Goal: Task Accomplishment & Management: Complete application form

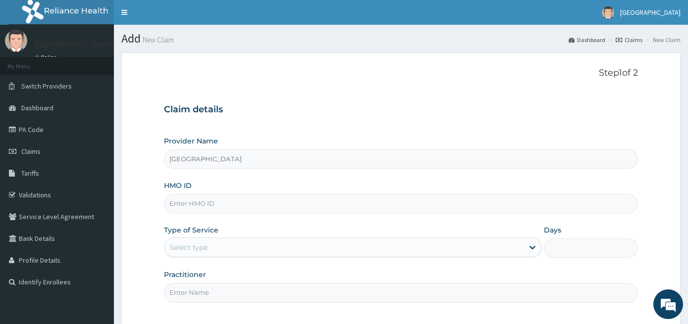
click at [287, 150] on input "[GEOGRAPHIC_DATA]" at bounding box center [401, 159] width 475 height 19
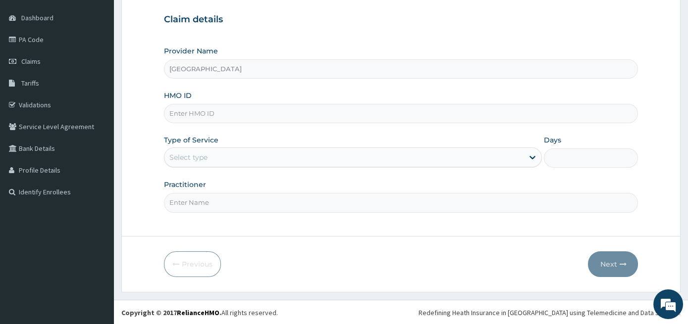
scroll to position [90, 0]
click at [246, 116] on input "HMO ID" at bounding box center [401, 113] width 475 height 19
click at [245, 116] on input "HMO ID" at bounding box center [401, 113] width 475 height 19
type input "dw5/10003/b"
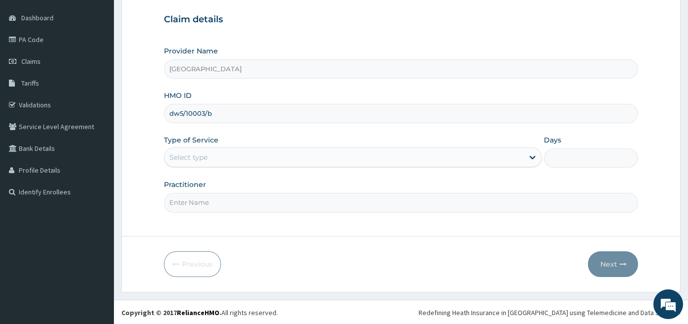
click at [231, 151] on div "Select type" at bounding box center [343, 158] width 359 height 16
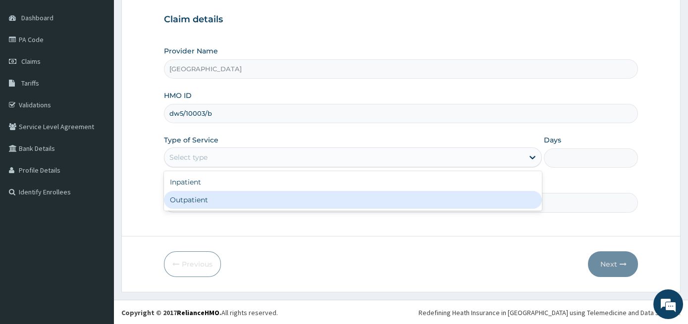
click at [214, 204] on div "Outpatient" at bounding box center [353, 200] width 378 height 18
type input "1"
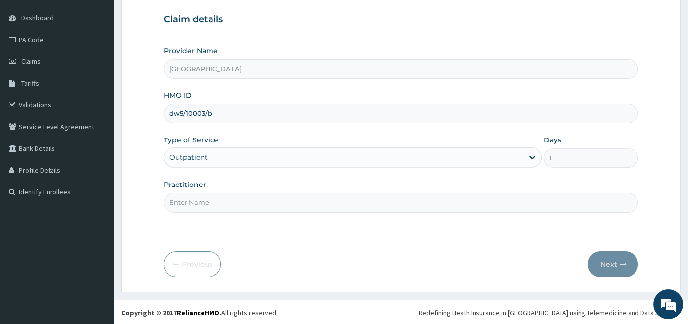
click at [220, 199] on input "Practitioner" at bounding box center [401, 202] width 475 height 19
click at [232, 196] on input "Practitioner" at bounding box center [401, 202] width 475 height 19
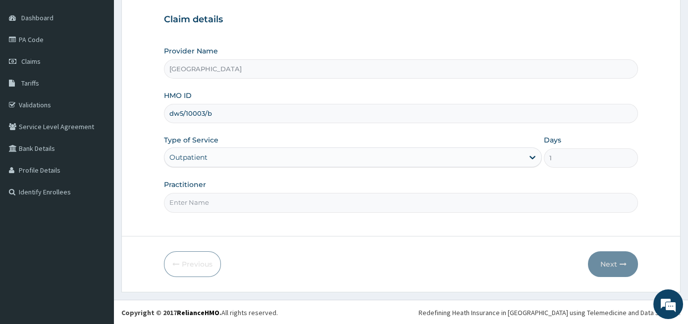
click at [232, 196] on input "Practitioner" at bounding box center [401, 202] width 475 height 19
click at [94, 36] on link "PA Code" at bounding box center [57, 40] width 114 height 22
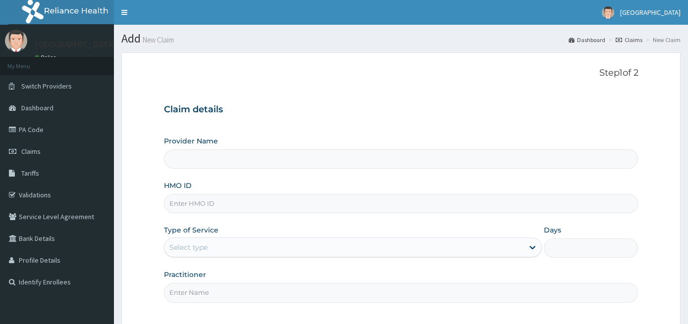
click at [310, 163] on input "Provider Name" at bounding box center [401, 159] width 475 height 19
type input "[GEOGRAPHIC_DATA]"
click at [273, 203] on input "HMO ID" at bounding box center [401, 203] width 475 height 19
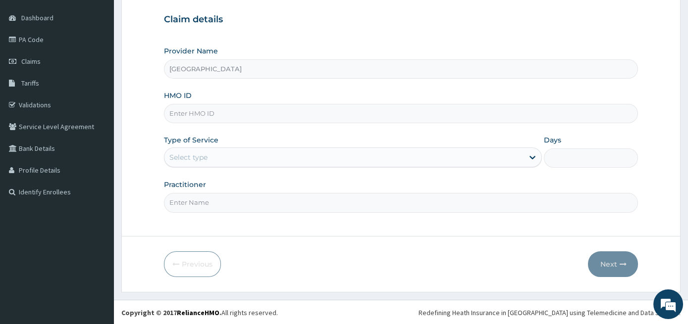
click at [290, 113] on input "HMO ID" at bounding box center [401, 113] width 475 height 19
type input "DW5/1003/B"
click at [270, 158] on div "Select type" at bounding box center [343, 158] width 359 height 16
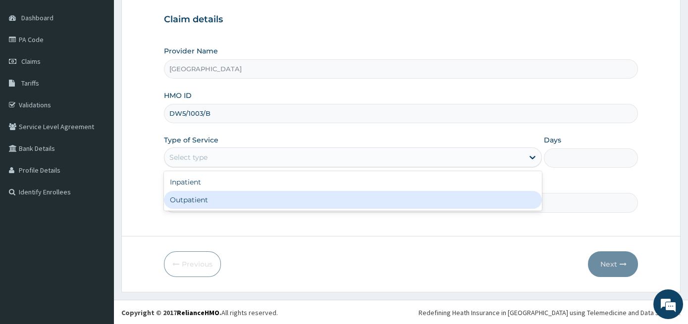
click at [234, 197] on div "Outpatient" at bounding box center [353, 200] width 378 height 18
type input "1"
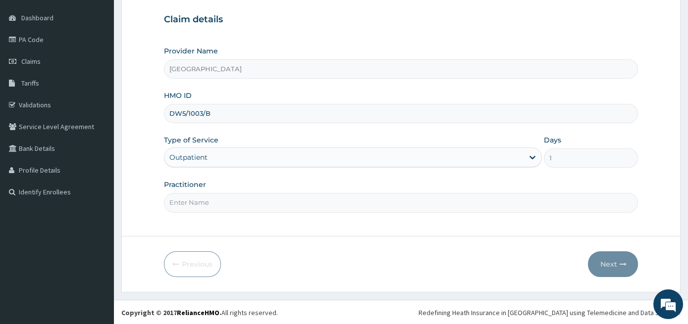
click at [225, 197] on input "Practitioner" at bounding box center [401, 202] width 475 height 19
type input "GENERAL PRACTITIONER"
click at [614, 270] on button "Next" at bounding box center [613, 265] width 50 height 26
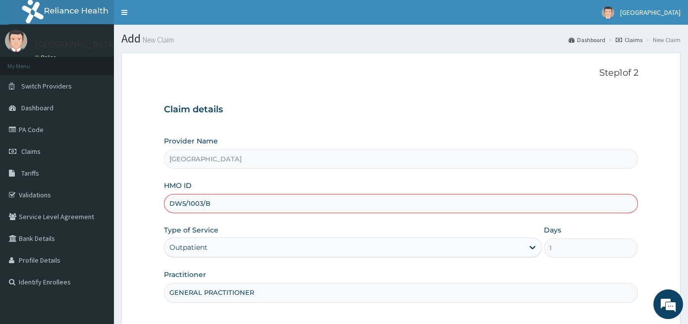
scroll to position [90, 0]
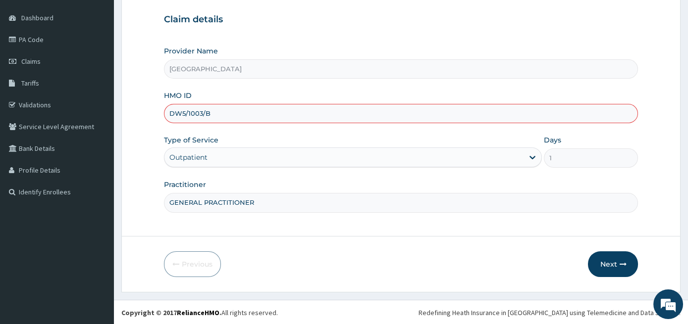
click at [192, 111] on input "DW5/1003/B" at bounding box center [401, 113] width 475 height 19
type input "DW5/10003/B"
click at [604, 265] on button "Next" at bounding box center [613, 265] width 50 height 26
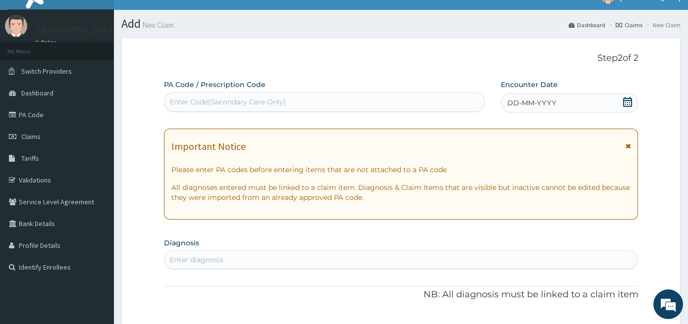
scroll to position [0, 0]
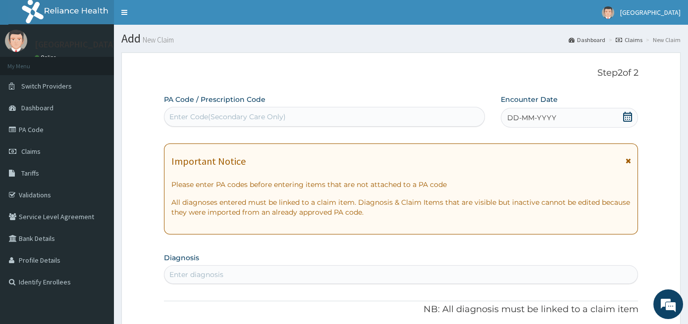
click at [293, 124] on div "Enter Code(Secondary Care Only)" at bounding box center [324, 117] width 320 height 16
click at [298, 116] on div "Enter Code(Secondary Care Only)" at bounding box center [324, 117] width 320 height 16
click at [624, 119] on icon at bounding box center [627, 117] width 9 height 10
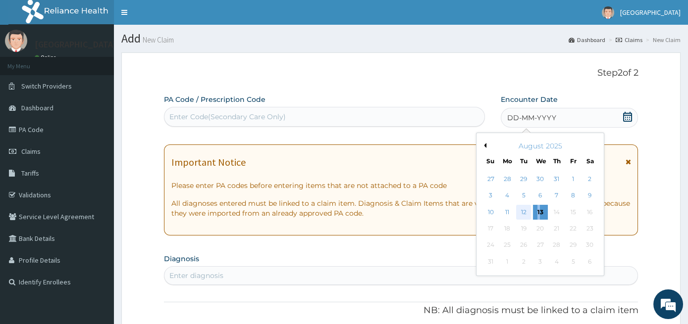
drag, startPoint x: 539, startPoint y: 210, endPoint x: 528, endPoint y: 215, distance: 12.6
click at [528, 215] on div "10 11 12 13 14 15 16" at bounding box center [540, 212] width 115 height 16
click at [528, 215] on div "12" at bounding box center [523, 212] width 15 height 15
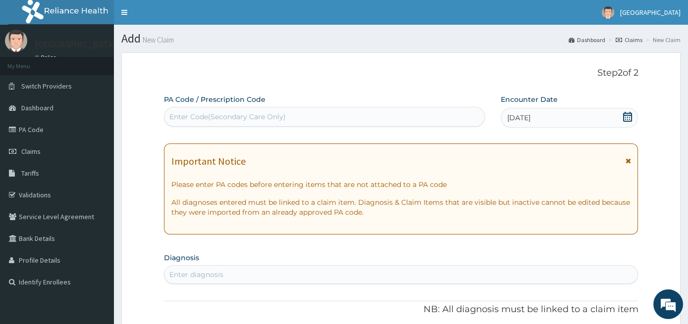
click at [278, 116] on div "Enter Code(Secondary Care Only)" at bounding box center [227, 117] width 116 height 10
type input "P"
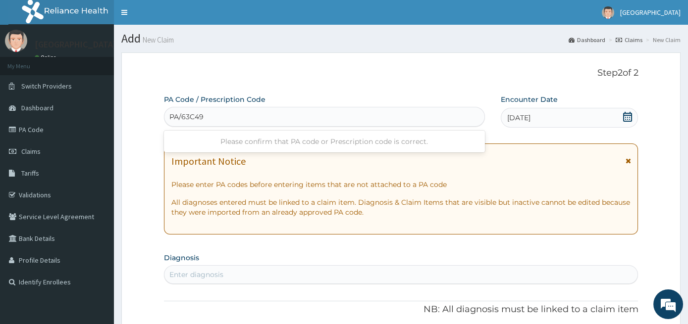
type input "PA/63C495"
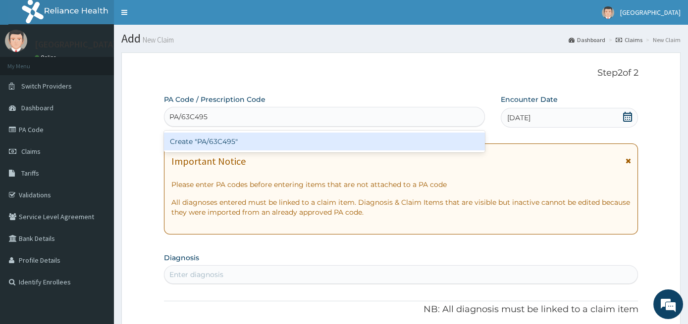
click at [224, 140] on div "Create "PA/63C495"" at bounding box center [324, 142] width 321 height 18
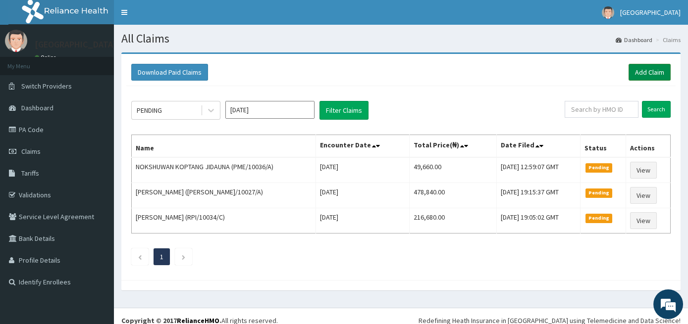
click at [652, 72] on link "Add Claim" at bounding box center [650, 72] width 42 height 17
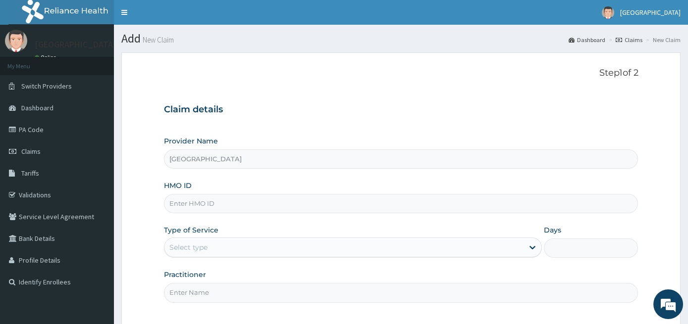
type input "[GEOGRAPHIC_DATA]"
click at [228, 164] on input "[GEOGRAPHIC_DATA]" at bounding box center [401, 159] width 475 height 19
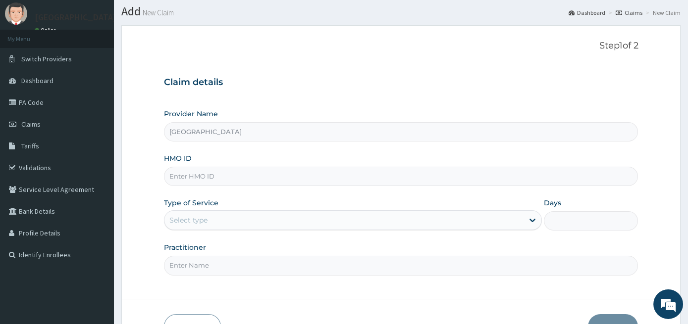
scroll to position [90, 0]
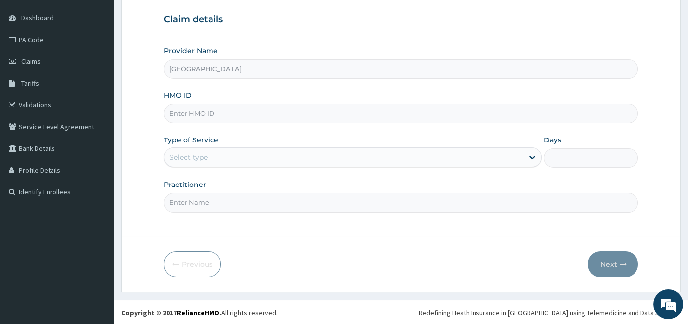
click at [236, 109] on input "HMO ID" at bounding box center [401, 113] width 475 height 19
paste input "DWS/10003/B"
type input "DWS/10003/B"
click at [245, 156] on div "Select type" at bounding box center [343, 158] width 359 height 16
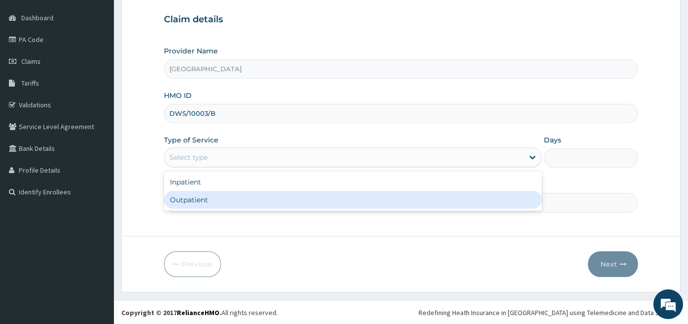
click at [211, 201] on div "Outpatient" at bounding box center [353, 200] width 378 height 18
type input "1"
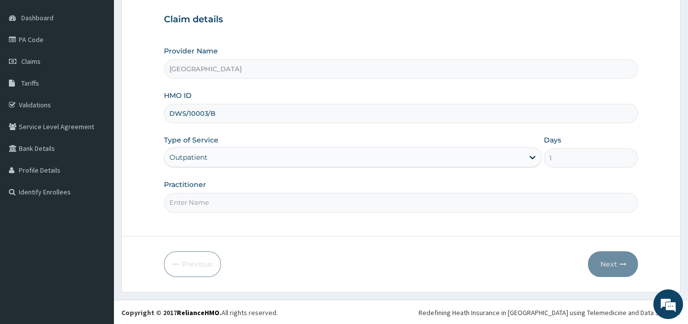
click at [216, 199] on input "Practitioner" at bounding box center [401, 202] width 475 height 19
type input "GENERAL PRACTITIONER"
click at [624, 272] on button "Next" at bounding box center [613, 265] width 50 height 26
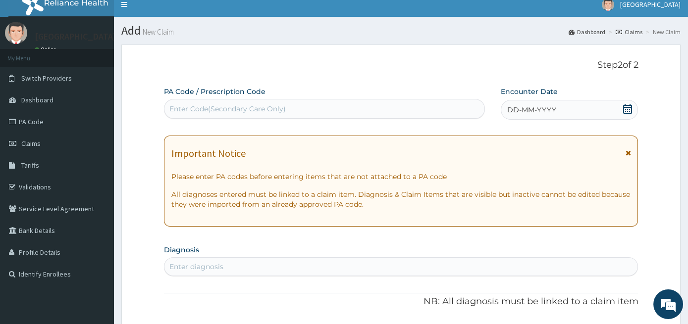
scroll to position [0, 0]
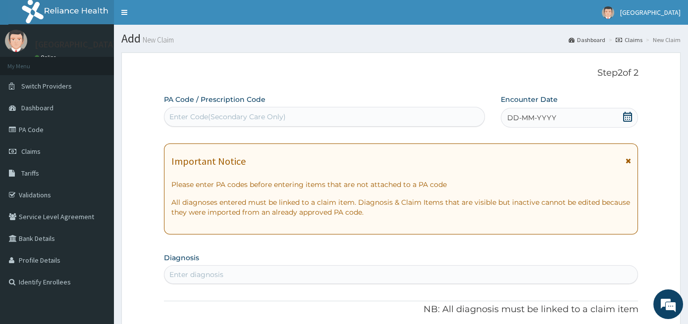
click at [327, 118] on div "Enter Code(Secondary Care Only)" at bounding box center [324, 117] width 320 height 16
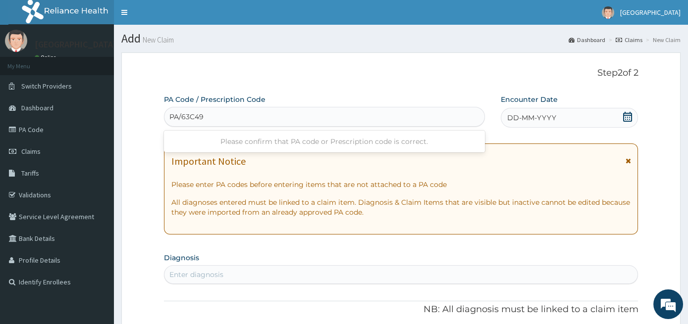
type input "PA/63C495"
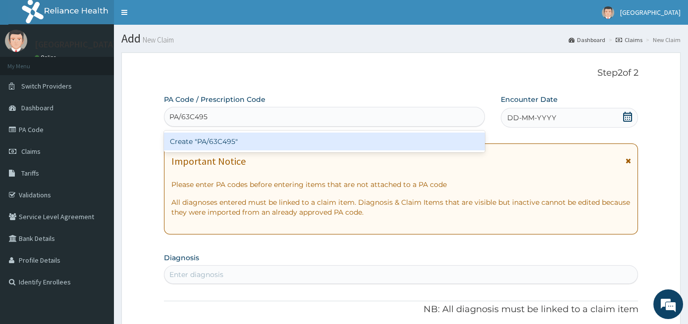
click at [275, 133] on div "Create "PA/63C495"" at bounding box center [324, 142] width 321 height 22
click at [269, 138] on div "Create "PA/63C495"" at bounding box center [324, 142] width 321 height 18
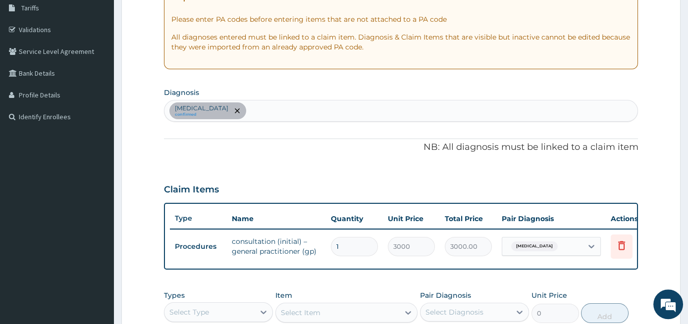
scroll to position [350, 0]
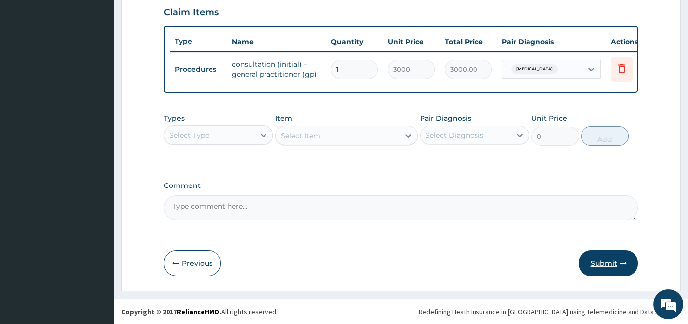
click at [611, 269] on button "Submit" at bounding box center [608, 264] width 59 height 26
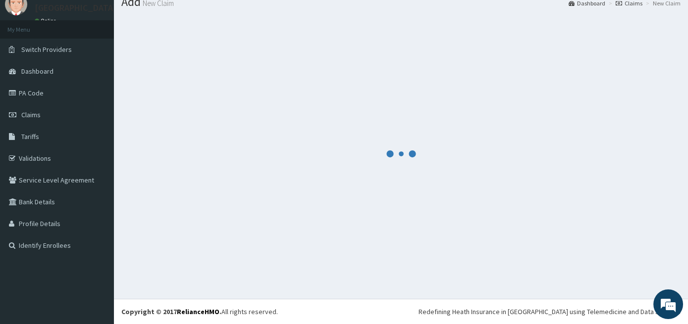
scroll to position [37, 0]
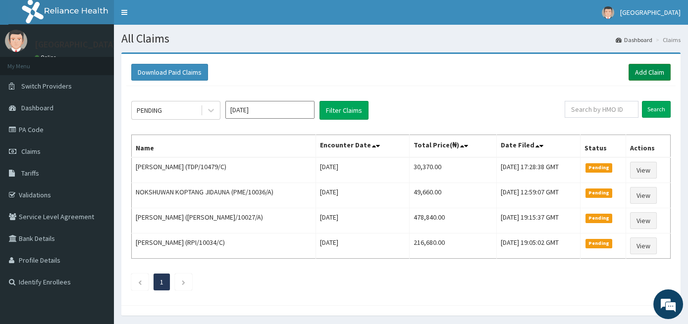
click at [644, 73] on link "Add Claim" at bounding box center [650, 72] width 42 height 17
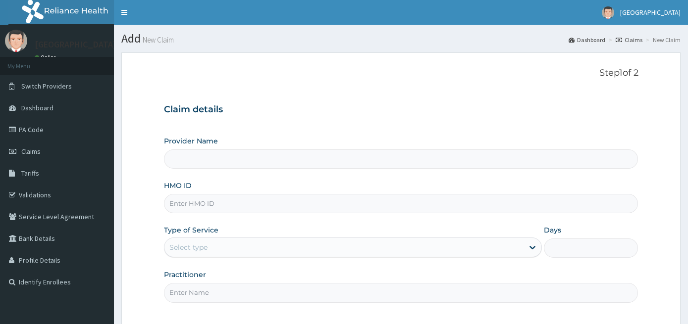
type input "[GEOGRAPHIC_DATA]"
click at [407, 251] on div "Select type" at bounding box center [343, 248] width 359 height 16
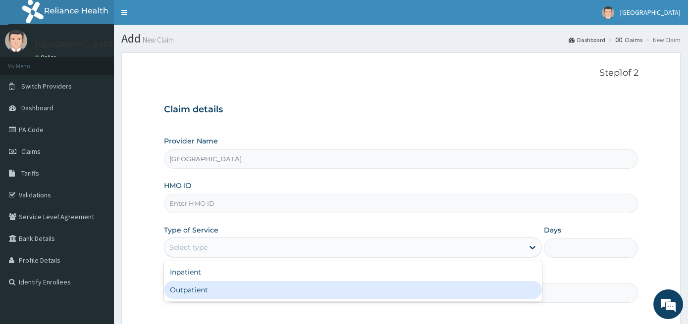
click at [343, 289] on div "Outpatient" at bounding box center [353, 290] width 378 height 18
type input "1"
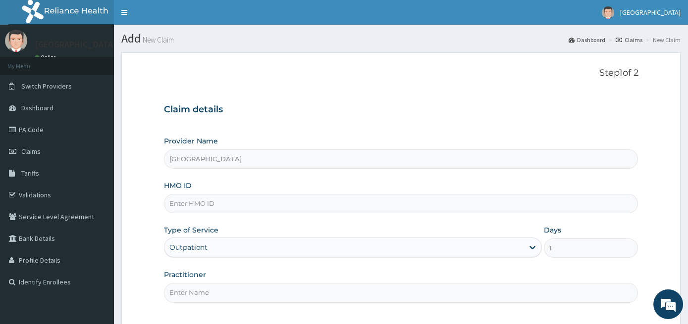
click at [315, 207] on input "HMO ID" at bounding box center [401, 203] width 475 height 19
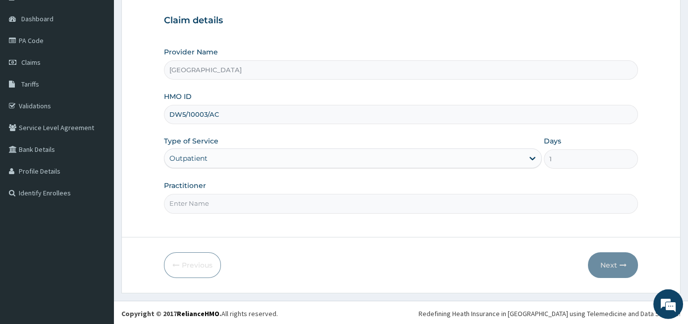
scroll to position [90, 0]
type input "DW5/10003/AC"
click at [229, 114] on input "DW5/10003/AC" at bounding box center [401, 113] width 475 height 19
drag, startPoint x: 229, startPoint y: 114, endPoint x: 154, endPoint y: 115, distance: 75.3
click at [164, 115] on input "DW5/10003/AC" at bounding box center [401, 113] width 475 height 19
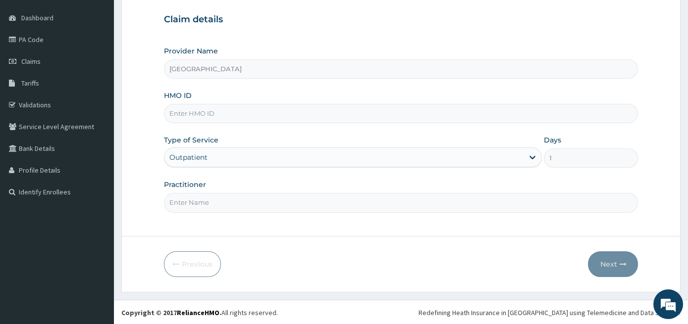
click at [174, 112] on input "HMO ID" at bounding box center [401, 113] width 475 height 19
click at [198, 108] on input "HMO ID" at bounding box center [401, 113] width 475 height 19
paste input "DWS/10003/C"
type input "DWS/10003/C"
click at [273, 202] on input "Practitioner" at bounding box center [401, 202] width 475 height 19
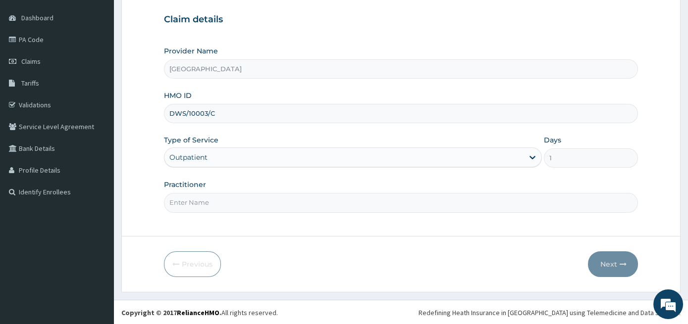
click at [264, 211] on input "Practitioner" at bounding box center [401, 202] width 475 height 19
click at [265, 203] on input "Practitioner" at bounding box center [401, 202] width 475 height 19
type input "GENERAL PRACTITIONER"
click at [598, 256] on button "Next" at bounding box center [613, 265] width 50 height 26
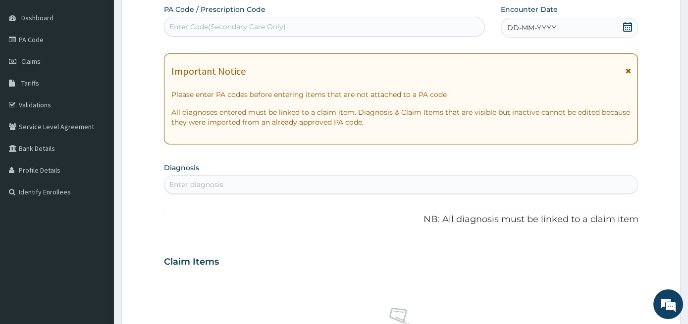
scroll to position [0, 0]
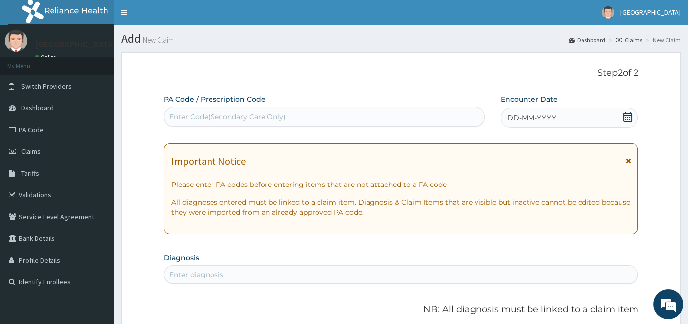
click at [332, 106] on div "PA Code / Prescription Code Enter Code(Secondary Care Only)" at bounding box center [324, 111] width 321 height 32
click at [328, 118] on div "Enter Code(Secondary Care Only)" at bounding box center [324, 117] width 320 height 16
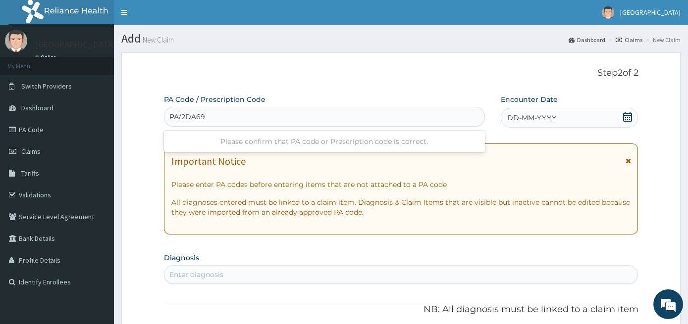
type input "PA/2DA69D"
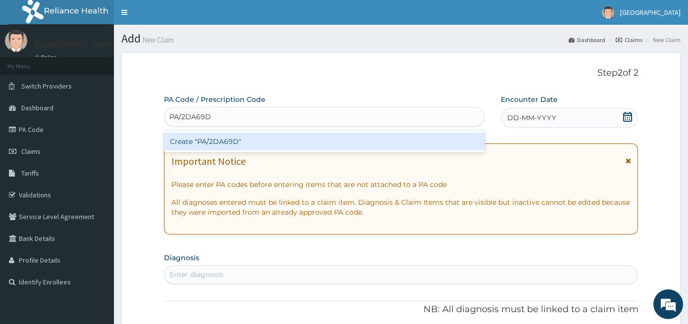
click at [260, 139] on div "Create "PA/2DA69D"" at bounding box center [324, 142] width 321 height 18
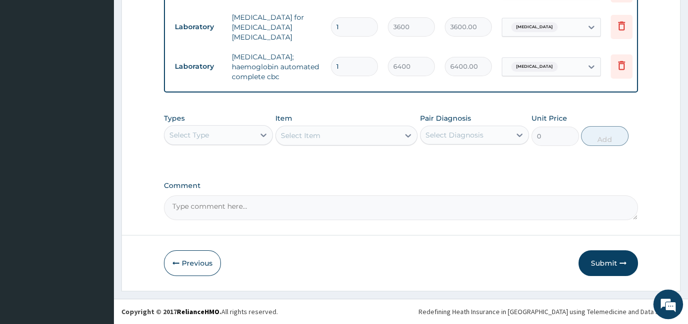
scroll to position [493, 0]
click at [613, 266] on button "Submit" at bounding box center [608, 264] width 59 height 26
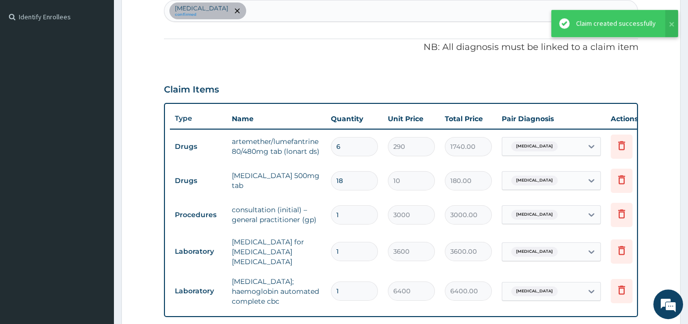
scroll to position [455, 0]
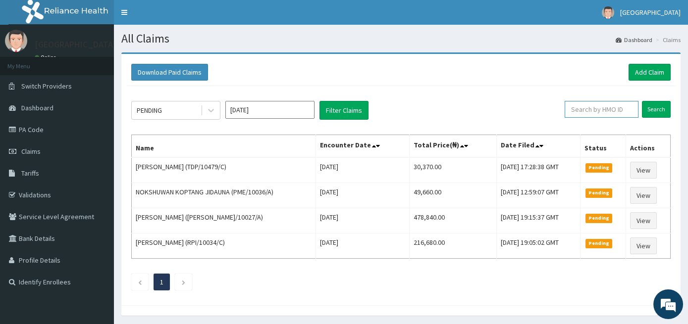
click at [617, 108] on input "text" at bounding box center [602, 109] width 74 height 17
click at [642, 101] on input "Search" at bounding box center [656, 109] width 29 height 17
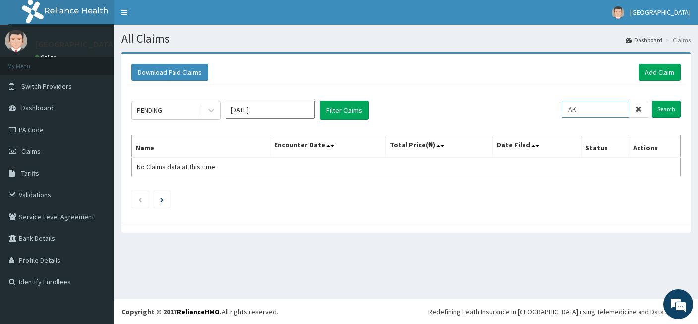
type input "A"
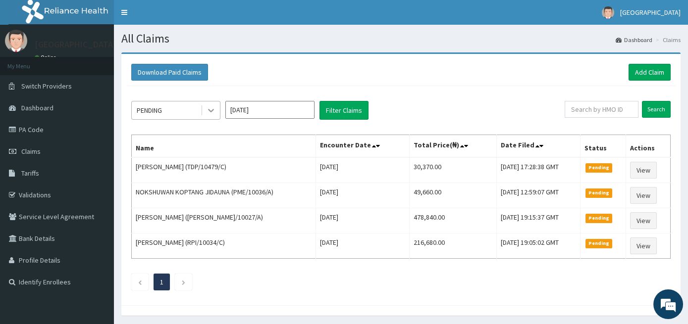
click at [210, 114] on icon at bounding box center [211, 111] width 10 height 10
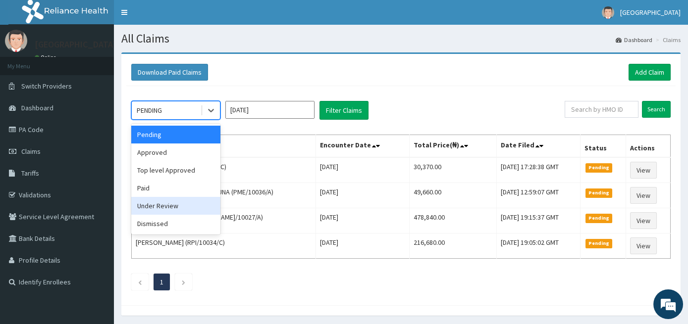
click at [160, 197] on div "Under Review" at bounding box center [175, 206] width 89 height 18
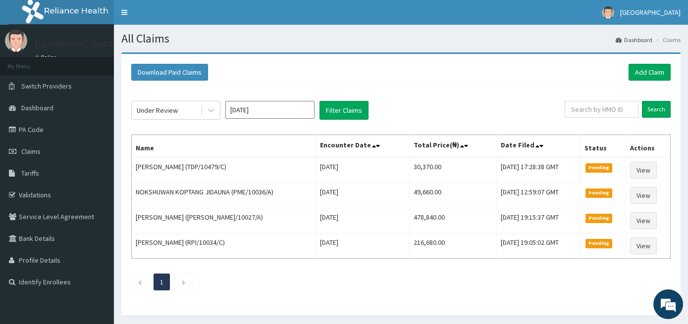
click at [659, 100] on div "Under Review Aug 2025 Filter Claims Search Name Encounter Date Total Price(₦) D…" at bounding box center [400, 193] width 549 height 215
click at [656, 109] on input "Search" at bounding box center [656, 109] width 29 height 17
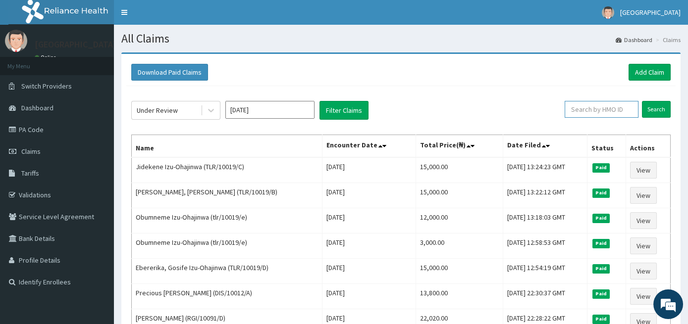
click at [587, 112] on input "text" at bounding box center [602, 109] width 74 height 17
type input "AKE"
click at [646, 105] on input "Search" at bounding box center [656, 109] width 29 height 17
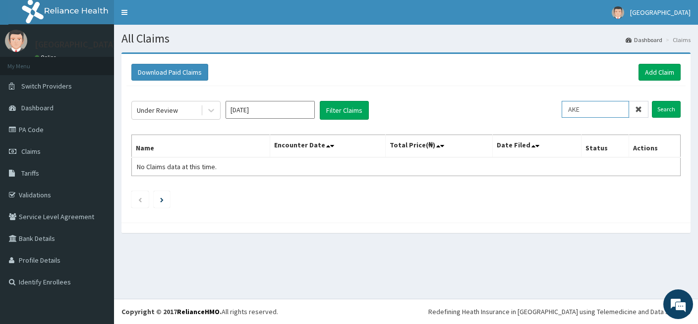
click at [611, 115] on input "AKE" at bounding box center [594, 109] width 67 height 17
click at [637, 110] on icon at bounding box center [638, 109] width 7 height 7
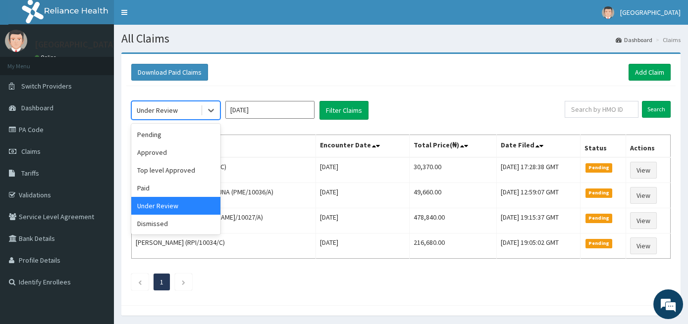
click at [164, 112] on div "Under Review" at bounding box center [157, 111] width 41 height 10
click at [158, 142] on div "Pending" at bounding box center [175, 135] width 89 height 18
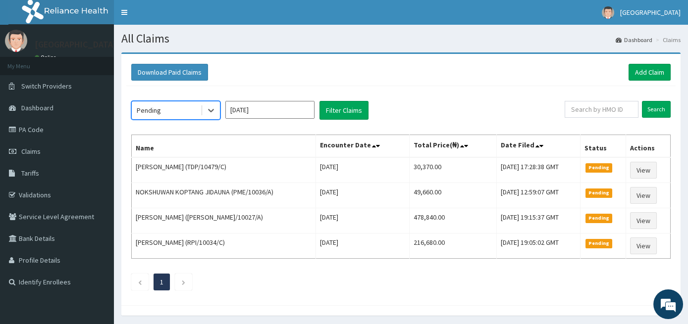
click at [270, 115] on input "[DATE]" at bounding box center [269, 110] width 89 height 18
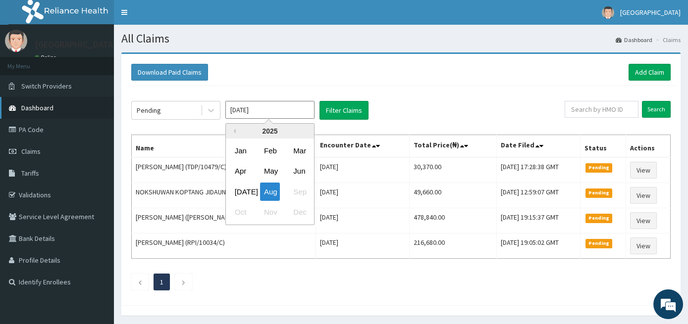
click at [106, 118] on link "Dashboard" at bounding box center [57, 108] width 114 height 22
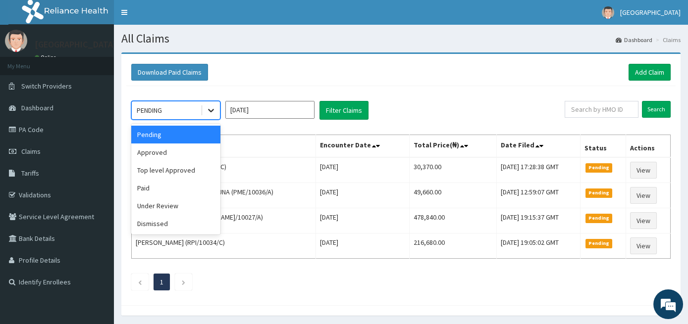
click at [207, 112] on icon at bounding box center [211, 111] width 10 height 10
click at [172, 155] on div "Approved" at bounding box center [175, 153] width 89 height 18
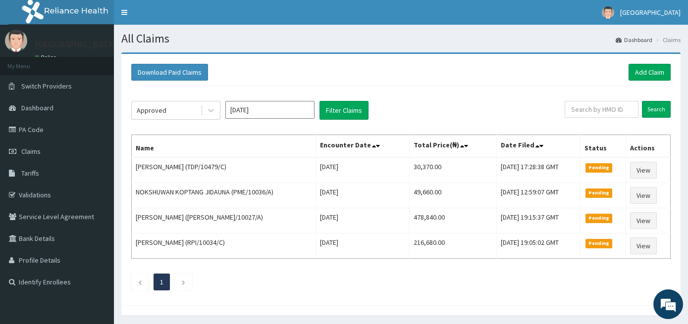
click at [221, 104] on div "Approved Aug 2025 Filter Claims" at bounding box center [347, 110] width 433 height 19
click at [217, 106] on div at bounding box center [211, 111] width 18 height 18
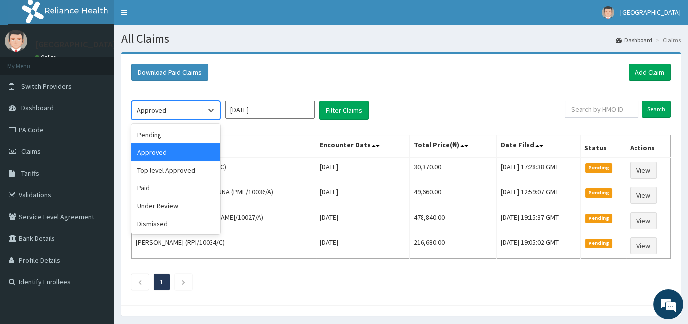
click at [193, 154] on div "Approved" at bounding box center [175, 153] width 89 height 18
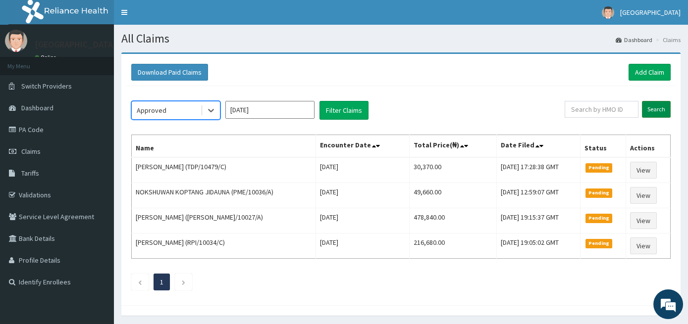
click at [657, 112] on input "Search" at bounding box center [656, 109] width 29 height 17
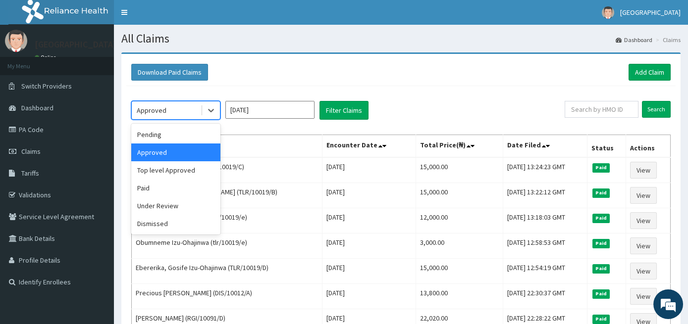
click at [191, 110] on div "Approved" at bounding box center [166, 111] width 69 height 16
click at [147, 212] on div "Under Review" at bounding box center [175, 206] width 89 height 18
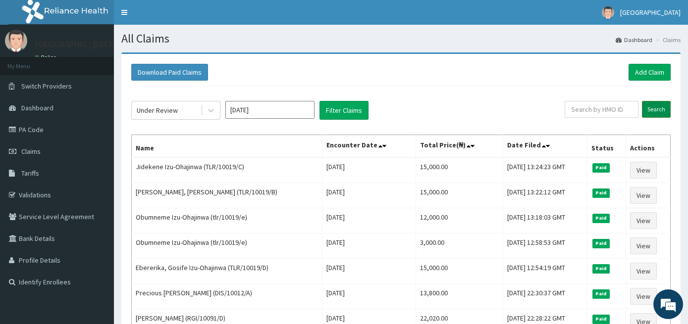
click at [653, 111] on input "Search" at bounding box center [656, 109] width 29 height 17
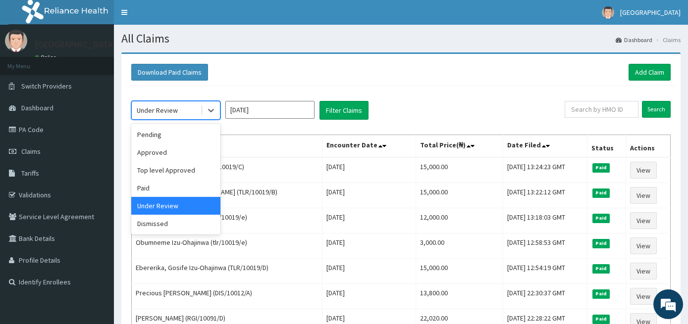
click at [148, 113] on div "Under Review" at bounding box center [157, 111] width 41 height 10
click at [311, 119] on div "[DATE]" at bounding box center [269, 110] width 89 height 19
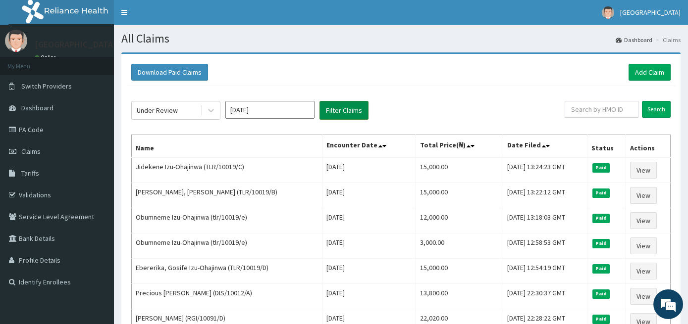
click at [361, 112] on button "Filter Claims" at bounding box center [344, 110] width 49 height 19
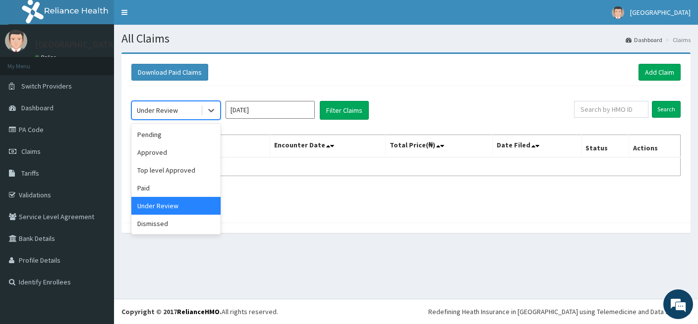
click at [178, 109] on div "Under Review" at bounding box center [166, 111] width 69 height 16
click at [167, 132] on div "Pending" at bounding box center [175, 135] width 89 height 18
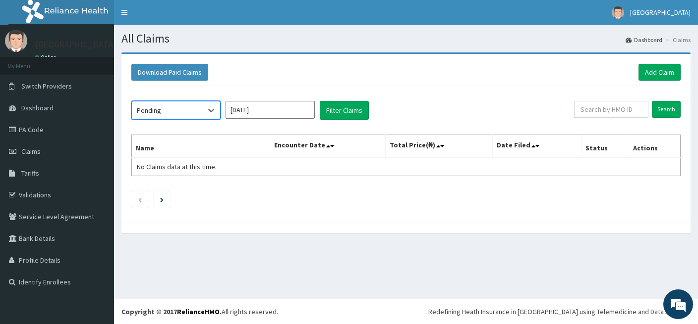
click at [148, 113] on div "Pending" at bounding box center [149, 111] width 24 height 10
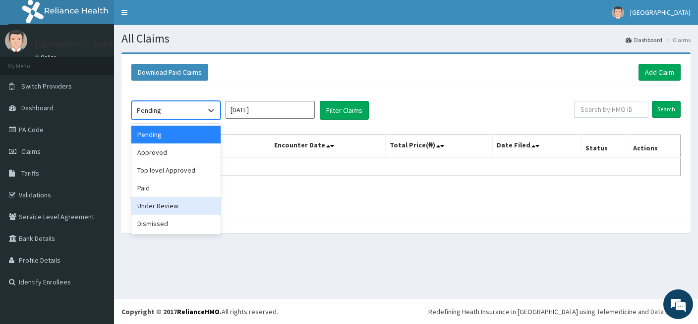
click at [147, 205] on div "Under Review" at bounding box center [175, 206] width 89 height 18
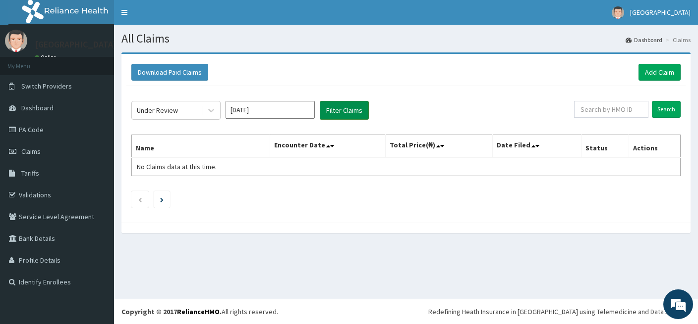
click at [340, 110] on button "Filter Claims" at bounding box center [344, 110] width 49 height 19
click at [160, 111] on div "Under Review" at bounding box center [157, 111] width 41 height 10
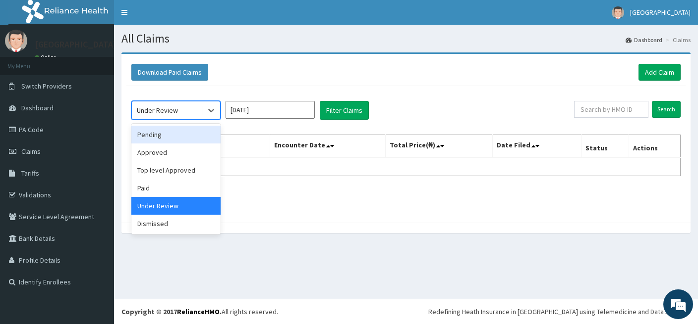
click at [178, 141] on div "Pending" at bounding box center [175, 135] width 89 height 18
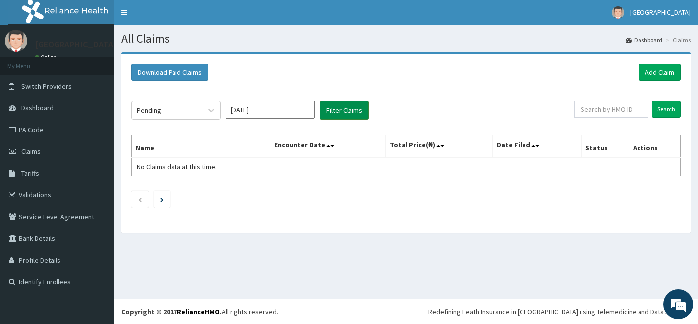
click at [338, 114] on button "Filter Claims" at bounding box center [344, 110] width 49 height 19
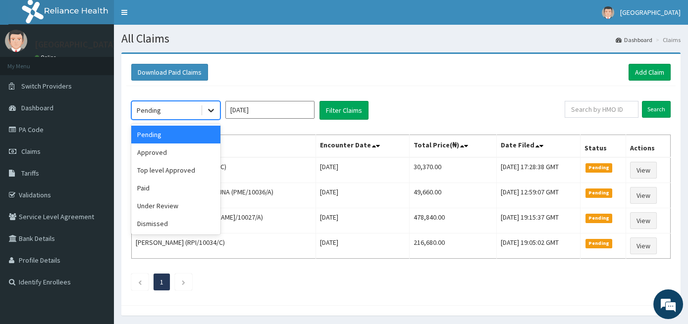
click at [205, 107] on div at bounding box center [211, 111] width 18 height 18
click at [168, 158] on div "Approved" at bounding box center [175, 153] width 89 height 18
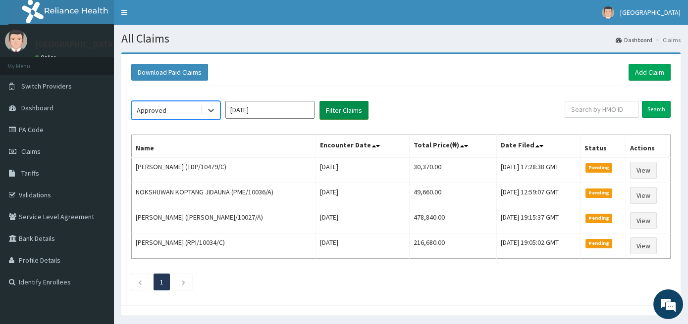
click at [327, 108] on button "Filter Claims" at bounding box center [344, 110] width 49 height 19
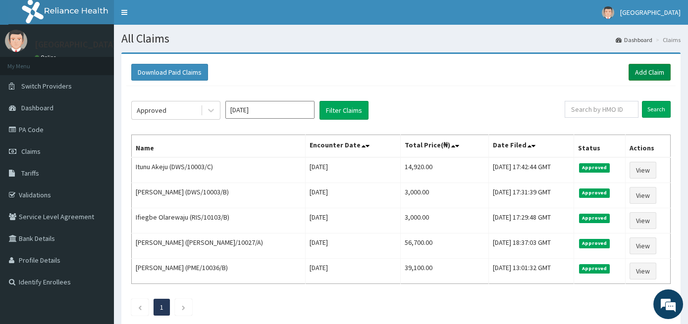
click at [638, 72] on link "Add Claim" at bounding box center [650, 72] width 42 height 17
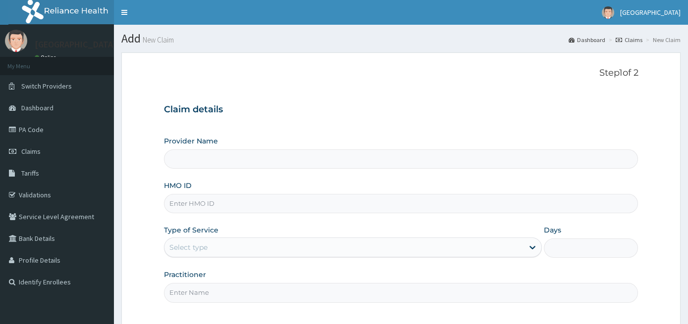
click at [244, 162] on input "Provider Name" at bounding box center [401, 159] width 475 height 19
click at [238, 158] on input "Provider Name" at bounding box center [401, 159] width 475 height 19
type input "[GEOGRAPHIC_DATA]"
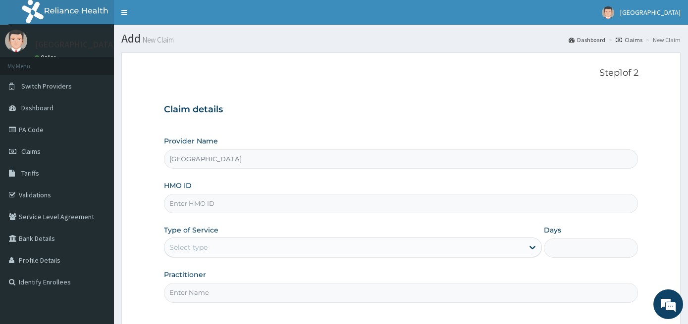
click at [238, 158] on input "[GEOGRAPHIC_DATA]" at bounding box center [401, 159] width 475 height 19
click at [185, 207] on input "HMO ID" at bounding box center [401, 203] width 475 height 19
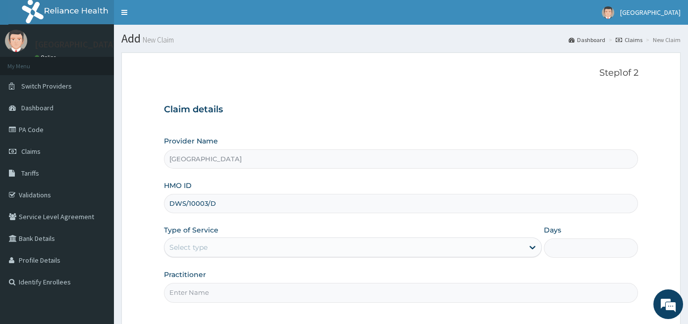
type input "DWS/10003/D"
click at [262, 248] on div "Select type" at bounding box center [343, 248] width 359 height 16
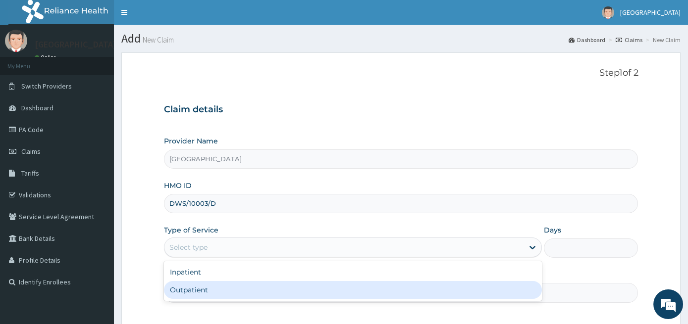
click at [236, 288] on div "Outpatient" at bounding box center [353, 290] width 378 height 18
type input "1"
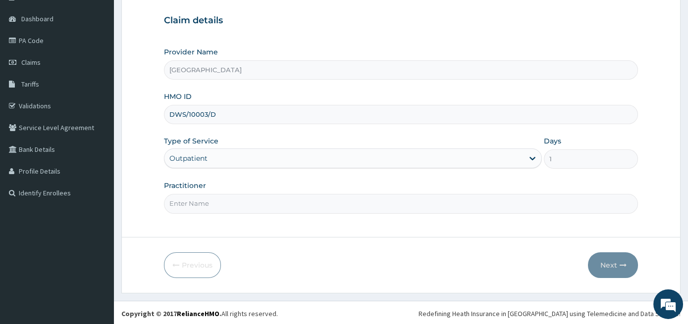
scroll to position [90, 0]
click at [232, 204] on input "Practitioner" at bounding box center [401, 202] width 475 height 19
type input "GENERAL PRACTITIONER"
click at [612, 262] on button "Next" at bounding box center [613, 265] width 50 height 26
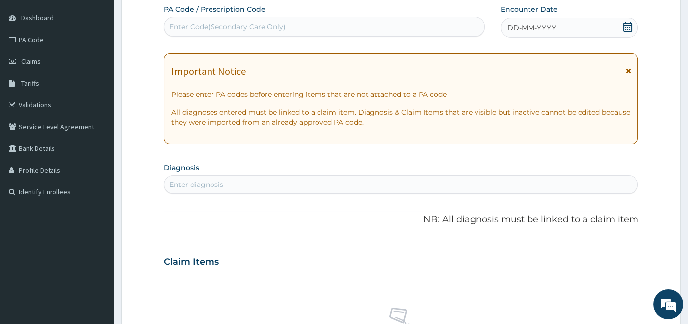
scroll to position [0, 0]
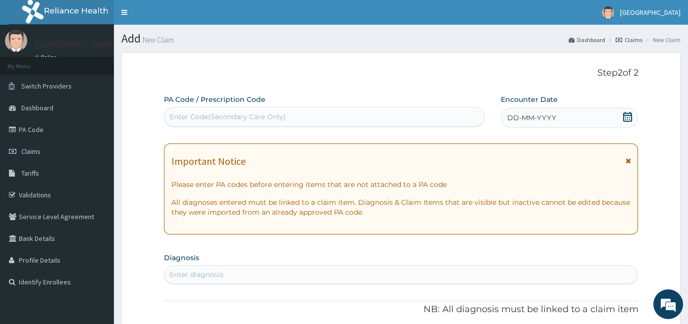
click at [257, 120] on div "Enter Code(Secondary Care Only)" at bounding box center [227, 117] width 116 height 10
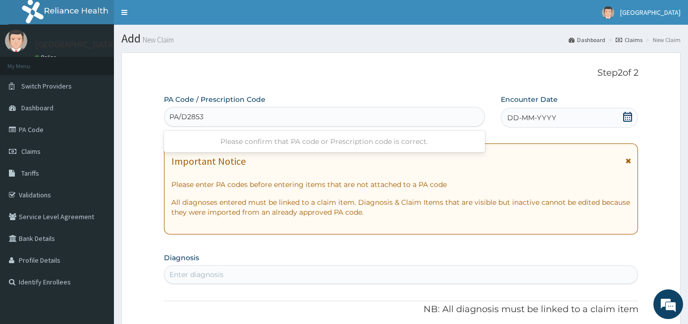
type input "PA/D28531"
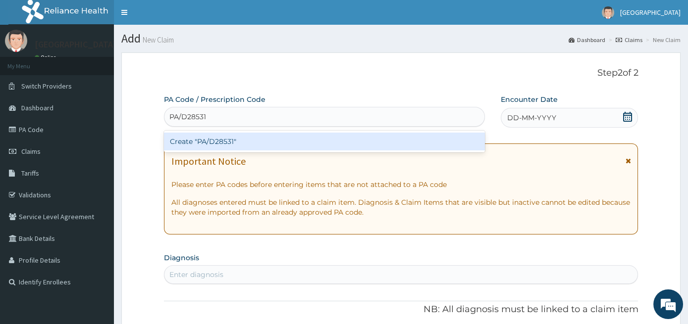
click at [224, 145] on div "Create "PA/D28531"" at bounding box center [324, 142] width 321 height 18
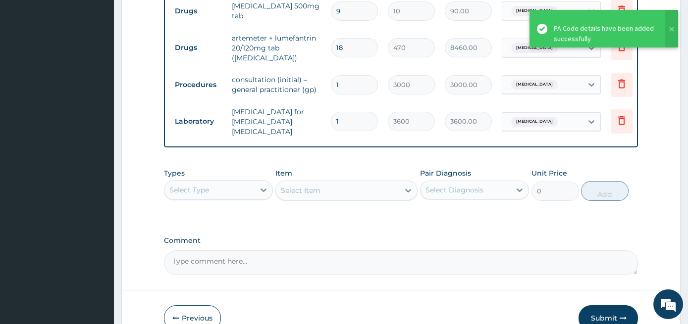
scroll to position [349, 0]
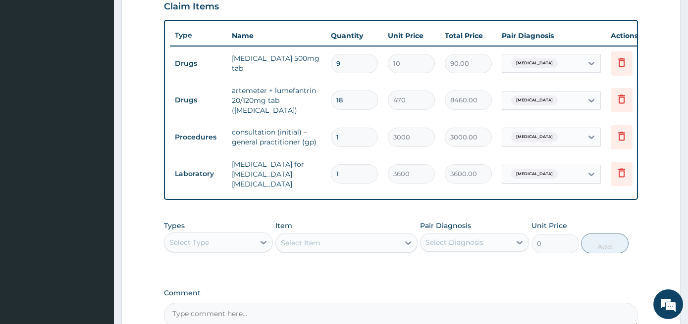
click at [536, 181] on tr "Laboratory blood film for malaria parasite 1 3600 3600.00 Malaria Delete" at bounding box center [412, 175] width 485 height 40
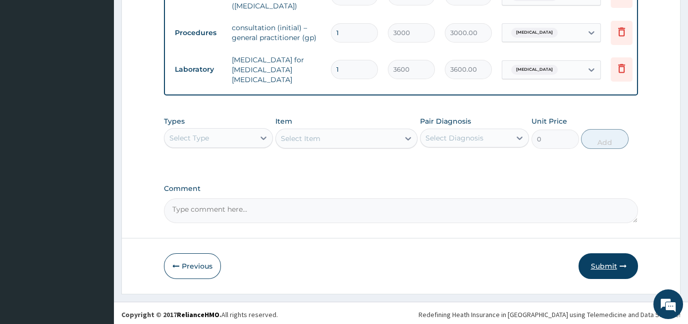
click at [627, 269] on button "Submit" at bounding box center [608, 267] width 59 height 26
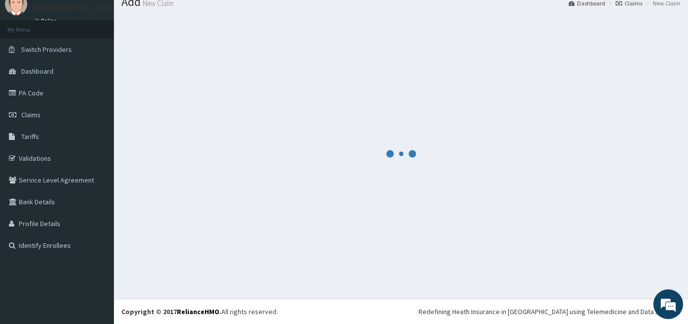
scroll to position [37, 0]
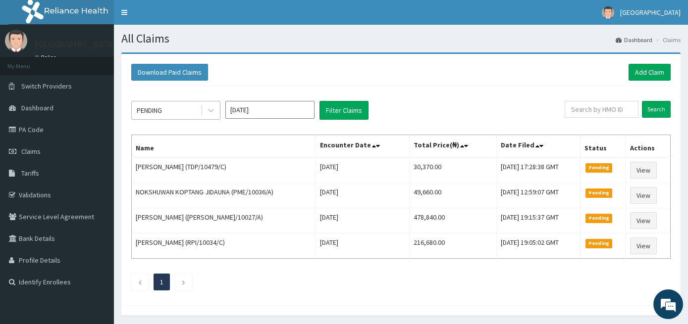
click at [165, 108] on div "PENDING" at bounding box center [166, 111] width 69 height 16
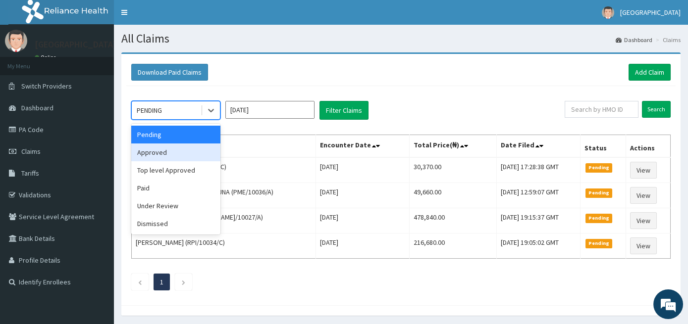
click at [153, 156] on div "Approved" at bounding box center [175, 153] width 89 height 18
click at [180, 112] on div "PENDING" at bounding box center [166, 111] width 69 height 16
click at [163, 175] on div "Top level Approved" at bounding box center [175, 171] width 89 height 18
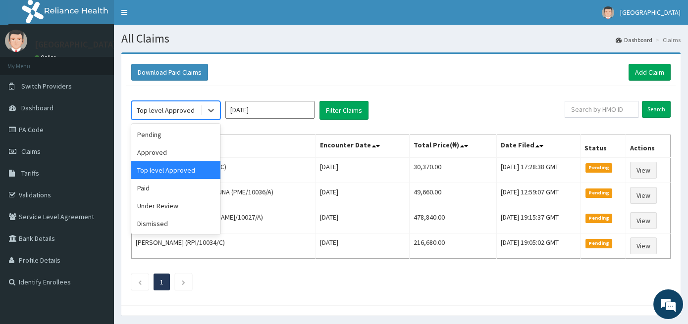
click at [166, 106] on div "Top level Approved" at bounding box center [166, 111] width 58 height 10
click at [162, 192] on div "Paid" at bounding box center [175, 188] width 89 height 18
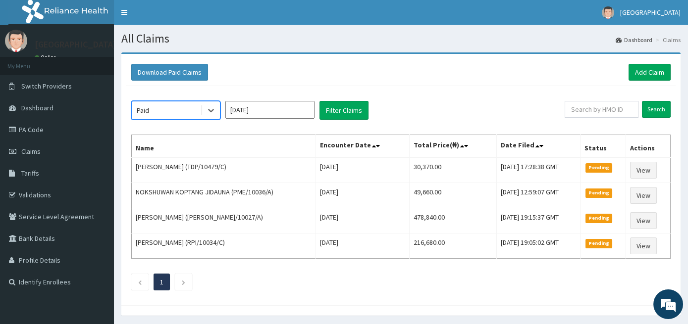
click at [165, 114] on div "Paid" at bounding box center [166, 111] width 69 height 16
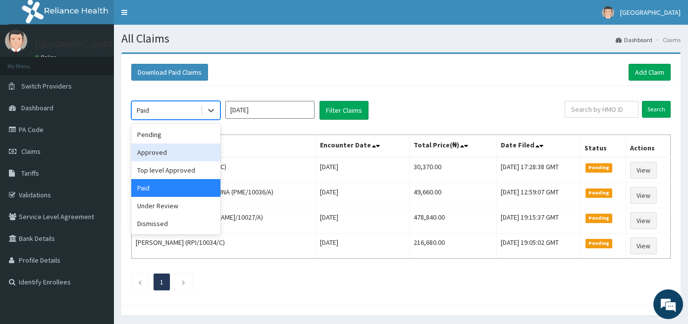
click at [148, 148] on div "Approved" at bounding box center [175, 153] width 89 height 18
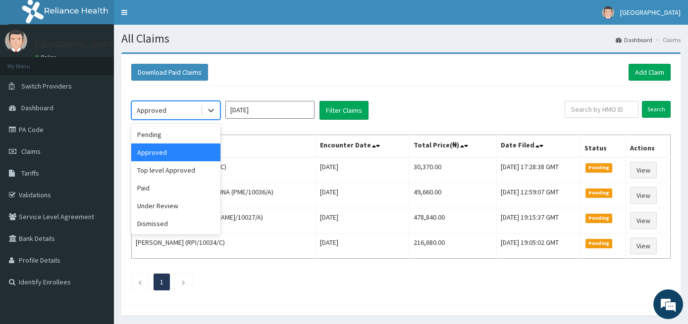
click at [160, 105] on div "Approved" at bounding box center [166, 111] width 69 height 16
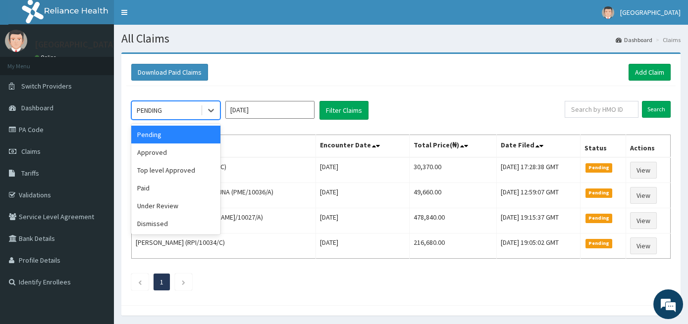
click at [150, 106] on div "PENDING" at bounding box center [149, 111] width 25 height 10
click at [147, 145] on div "Approved" at bounding box center [175, 153] width 89 height 18
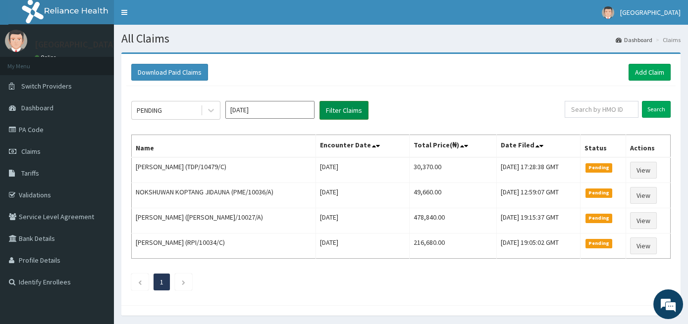
click at [336, 115] on button "Filter Claims" at bounding box center [344, 110] width 49 height 19
click at [336, 107] on button "Filter Claims" at bounding box center [344, 110] width 49 height 19
click at [164, 113] on div "PENDING" at bounding box center [166, 111] width 69 height 16
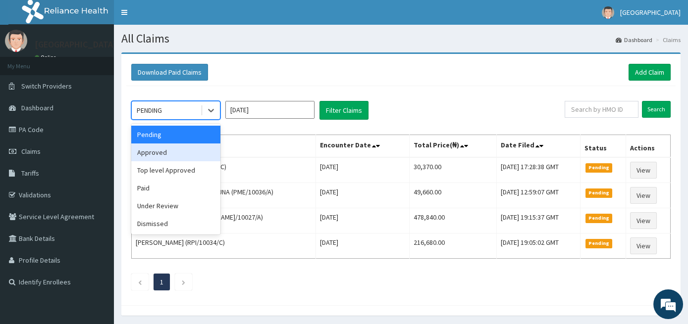
click at [159, 152] on div "Approved" at bounding box center [175, 153] width 89 height 18
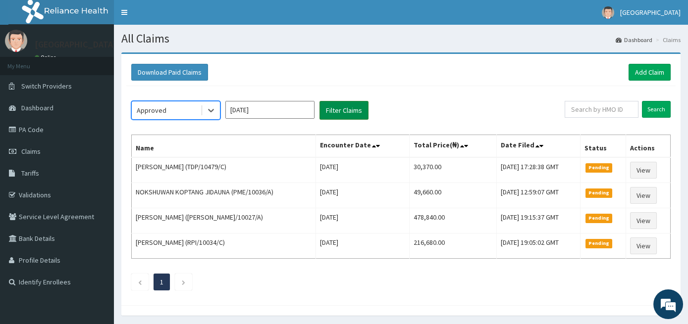
click at [332, 106] on button "Filter Claims" at bounding box center [344, 110] width 49 height 19
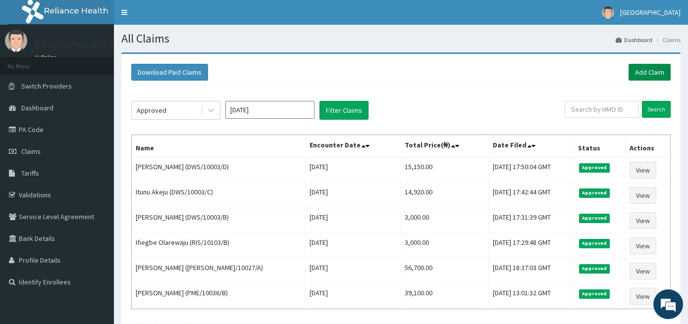
click at [648, 68] on link "Add Claim" at bounding box center [650, 72] width 42 height 17
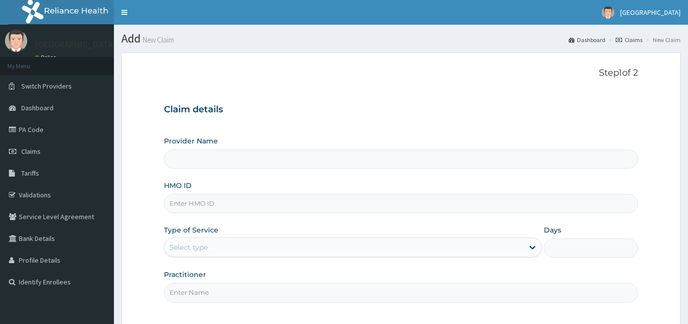
click at [291, 163] on input "Provider Name" at bounding box center [401, 159] width 475 height 19
type input "[GEOGRAPHIC_DATA]"
click at [291, 163] on input "[GEOGRAPHIC_DATA]" at bounding box center [401, 159] width 475 height 19
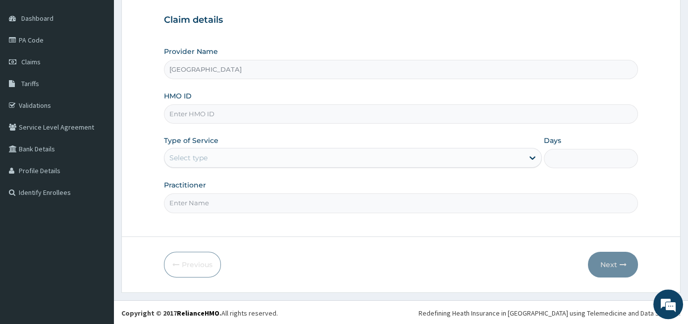
scroll to position [90, 0]
click at [231, 114] on input "HMO ID" at bounding box center [401, 113] width 475 height 19
type input "DWS/10003/A"
click at [225, 145] on div "Type of Service Select type" at bounding box center [353, 151] width 378 height 33
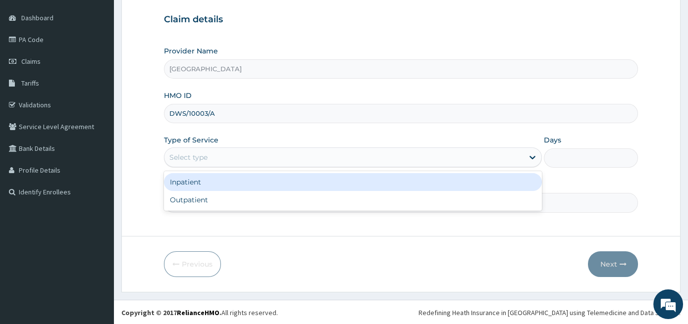
click at [220, 153] on div "Select type" at bounding box center [343, 158] width 359 height 16
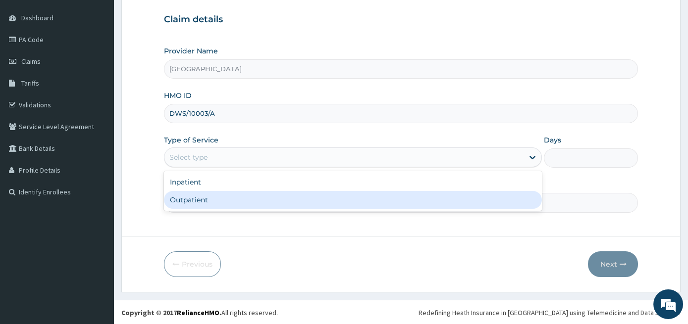
click at [228, 206] on div "Outpatient" at bounding box center [353, 200] width 378 height 18
type input "1"
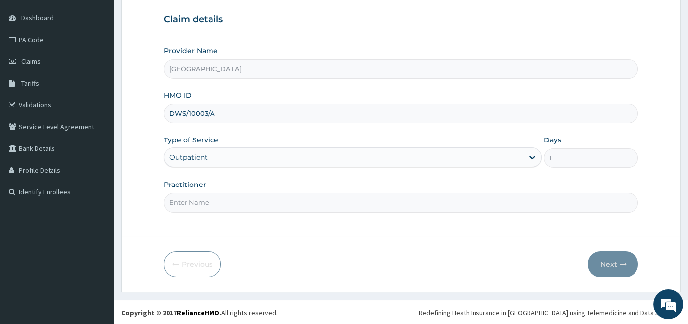
click at [234, 202] on input "Practitioner" at bounding box center [401, 202] width 475 height 19
type input "GENERAL CONSULT"
click at [601, 268] on button "Next" at bounding box center [613, 265] width 50 height 26
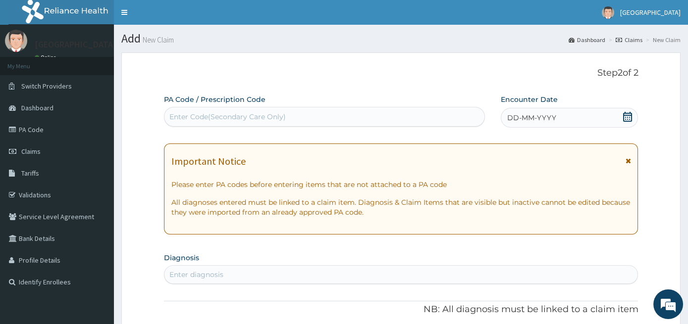
click at [229, 121] on div "Enter Code(Secondary Care Only)" at bounding box center [227, 117] width 116 height 10
click at [234, 118] on div "Enter Code(Secondary Care Only)" at bounding box center [227, 117] width 116 height 10
click at [270, 108] on div "Enter Code(Secondary Care Only)" at bounding box center [324, 117] width 321 height 20
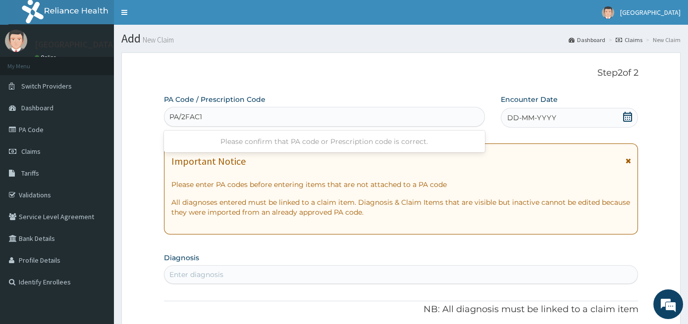
type input "PA/2FAC14"
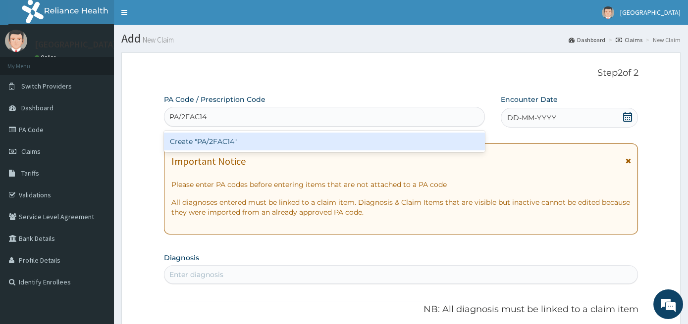
click at [228, 138] on div "Create "PA/2FAC14"" at bounding box center [324, 142] width 321 height 18
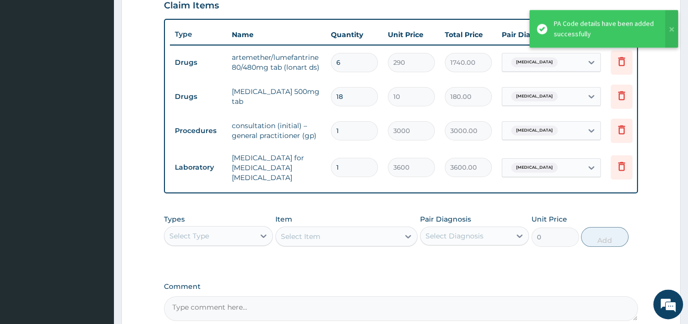
scroll to position [349, 0]
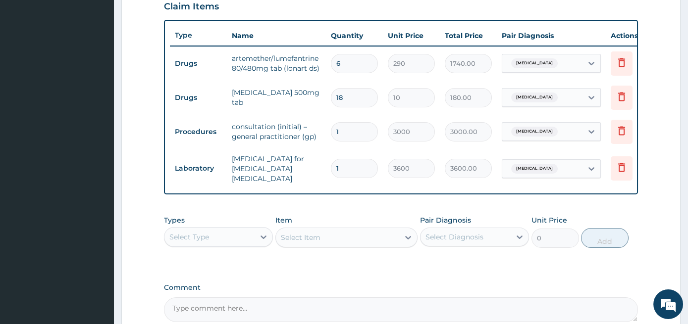
click at [249, 170] on td "[MEDICAL_DATA] for [MEDICAL_DATA] [MEDICAL_DATA]" at bounding box center [276, 169] width 99 height 40
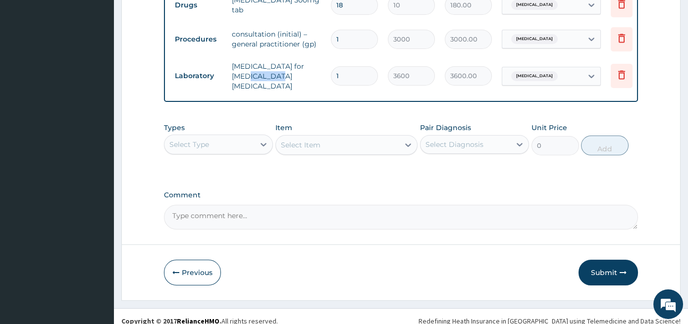
scroll to position [453, 0]
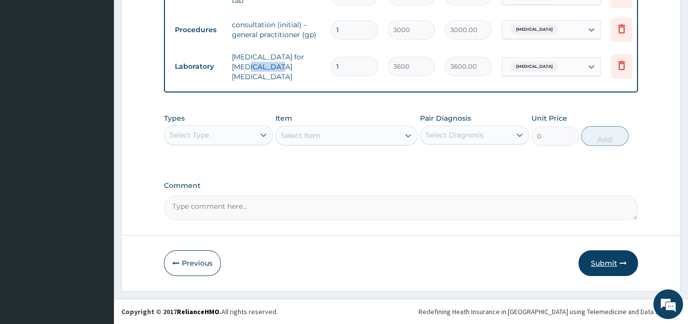
click at [621, 260] on button "Submit" at bounding box center [608, 264] width 59 height 26
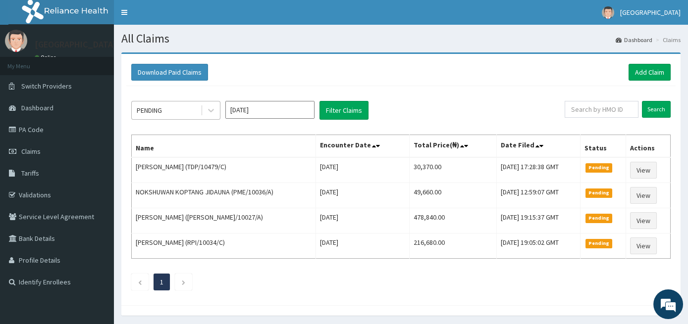
click at [159, 107] on div "PENDING" at bounding box center [149, 111] width 25 height 10
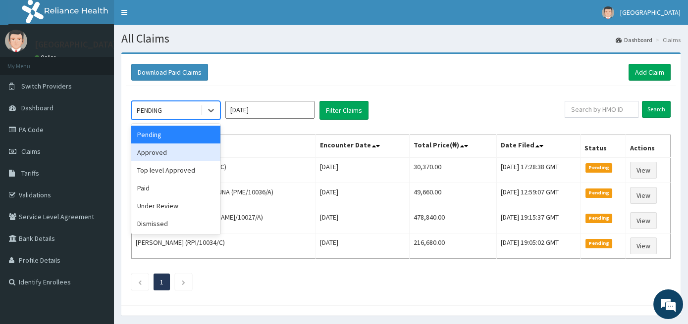
click at [159, 154] on div "Approved" at bounding box center [175, 153] width 89 height 18
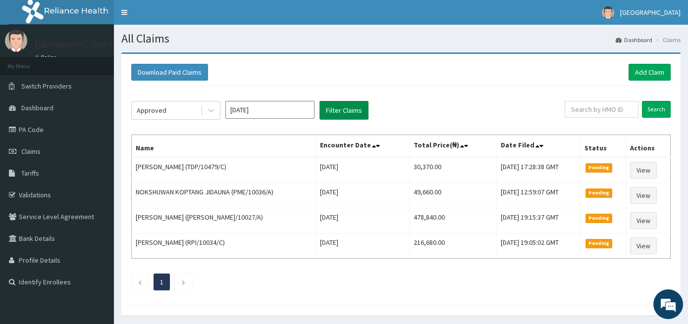
click at [348, 115] on button "Filter Claims" at bounding box center [344, 110] width 49 height 19
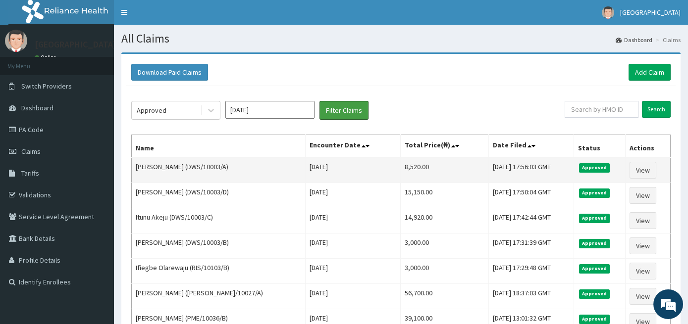
click at [320, 101] on button "Filter Claims" at bounding box center [344, 110] width 49 height 19
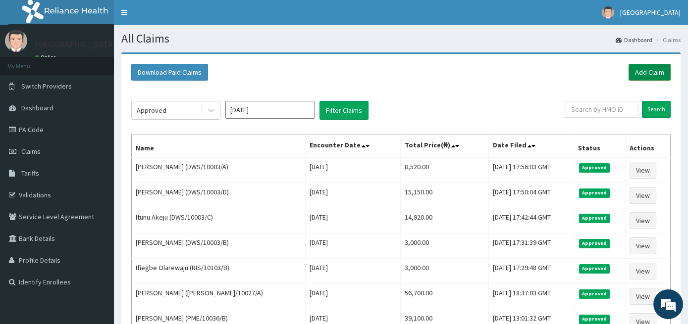
click at [640, 68] on link "Add Claim" at bounding box center [650, 72] width 42 height 17
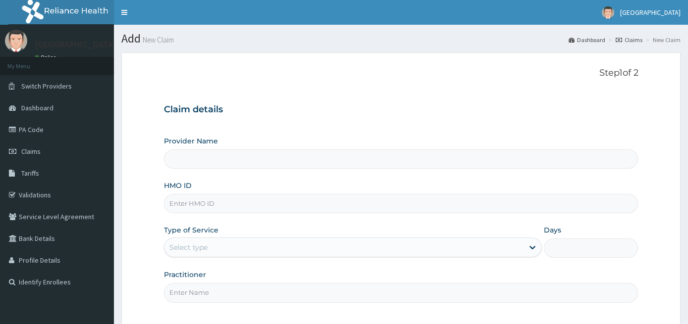
click at [426, 156] on input "Provider Name" at bounding box center [401, 159] width 475 height 19
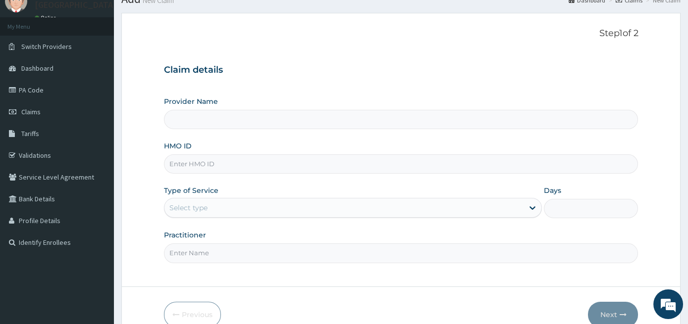
scroll to position [52, 0]
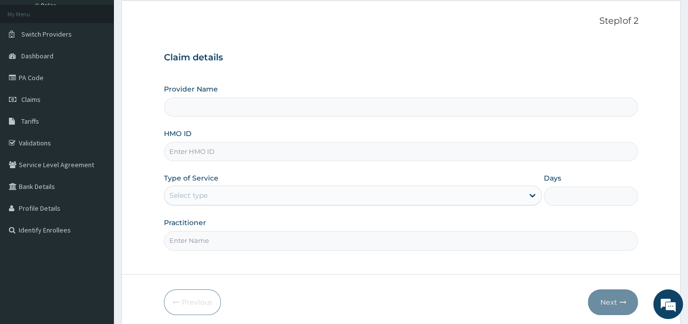
click at [303, 108] on input "Provider Name" at bounding box center [401, 107] width 475 height 19
type input "[GEOGRAPHIC_DATA]"
click at [303, 108] on input "[GEOGRAPHIC_DATA]" at bounding box center [401, 107] width 475 height 19
click at [190, 156] on input "HMO ID" at bounding box center [401, 151] width 475 height 19
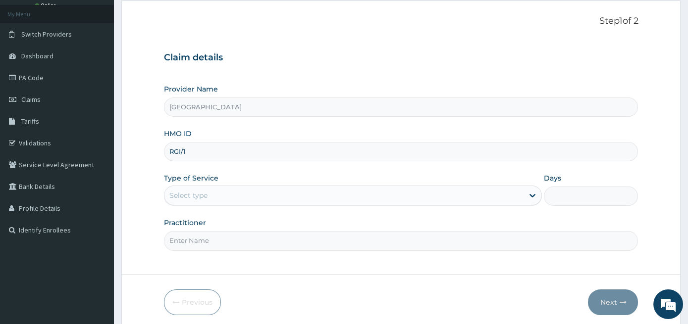
scroll to position [0, 0]
type input "RGI/10091/C"
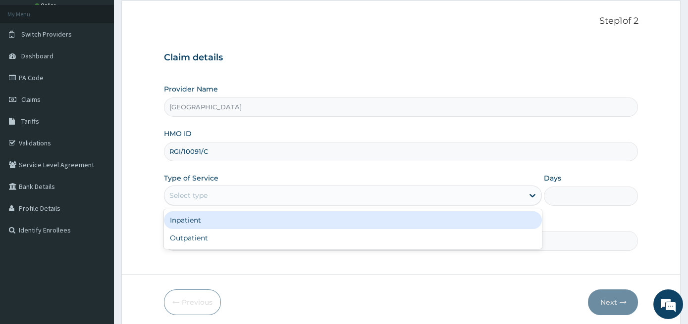
click at [231, 201] on div "Select type" at bounding box center [343, 196] width 359 height 16
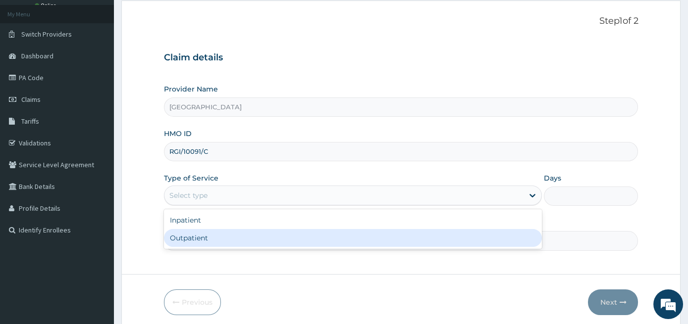
click at [227, 237] on div "Outpatient" at bounding box center [353, 238] width 378 height 18
type input "1"
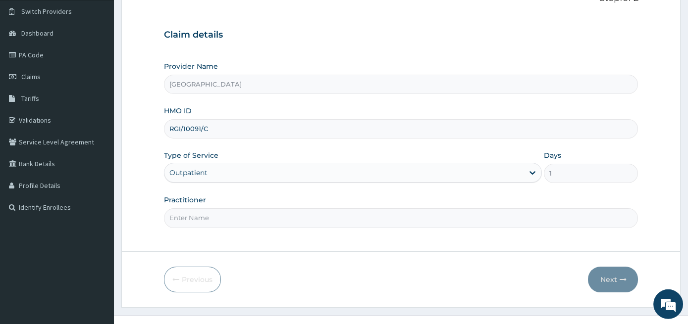
scroll to position [90, 0]
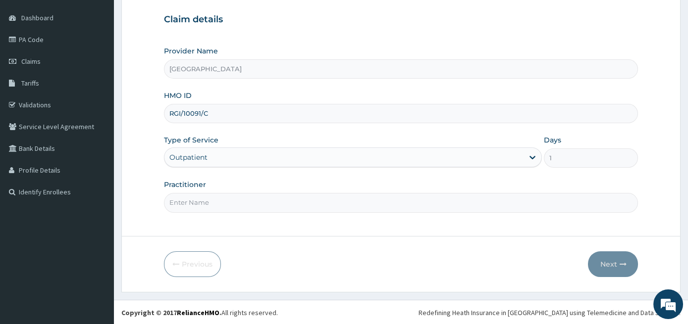
click at [232, 209] on input "Practitioner" at bounding box center [401, 202] width 475 height 19
type input "GENERAL PRACTITIONER"
click at [606, 262] on button "Next" at bounding box center [613, 265] width 50 height 26
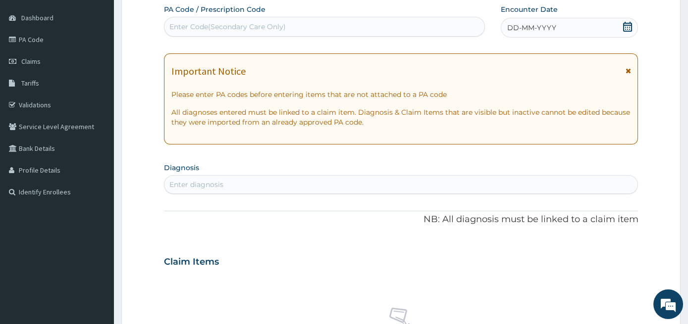
scroll to position [0, 0]
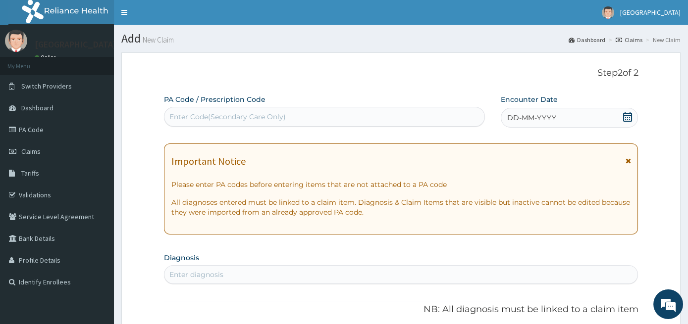
click at [246, 117] on div "Enter Code(Secondary Care Only)" at bounding box center [227, 117] width 116 height 10
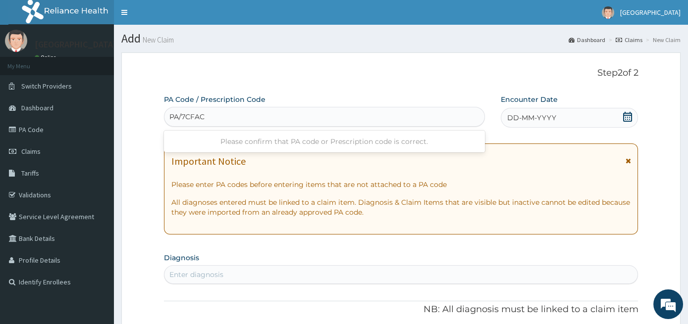
type input "PA/7CFAC0"
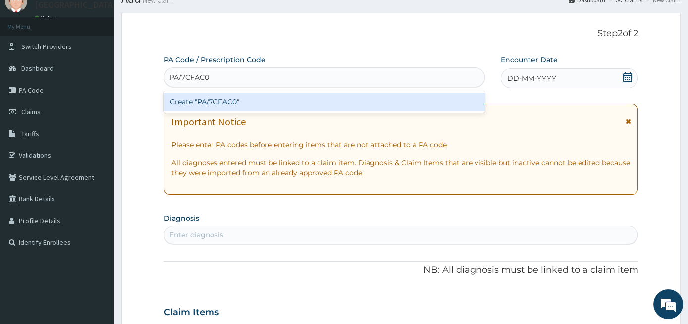
scroll to position [52, 0]
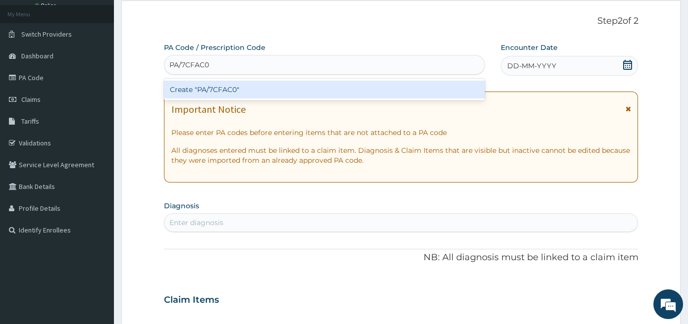
click at [258, 93] on div "Create "PA/7CFAC0"" at bounding box center [324, 90] width 321 height 18
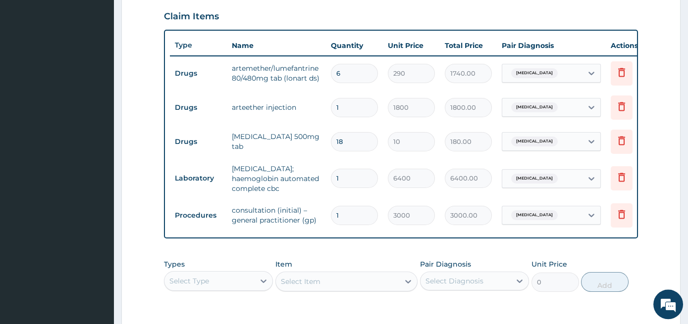
scroll to position [493, 0]
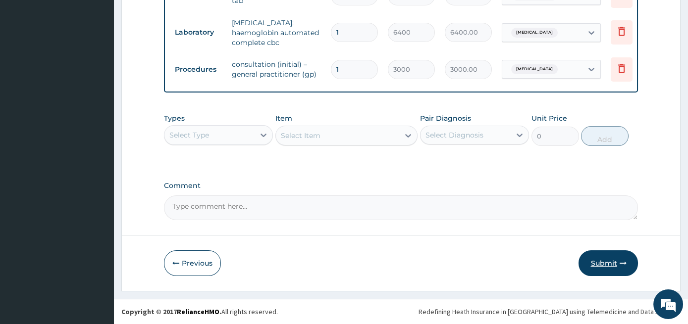
click at [613, 267] on button "Submit" at bounding box center [608, 264] width 59 height 26
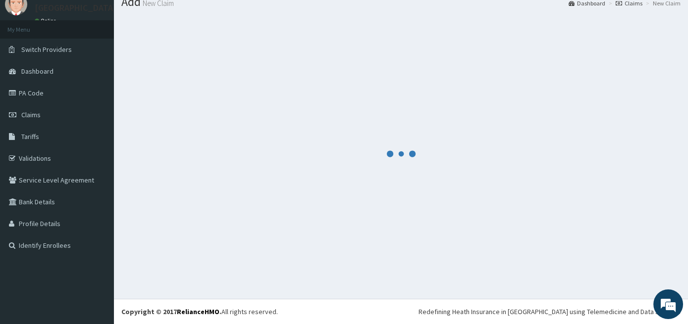
scroll to position [37, 0]
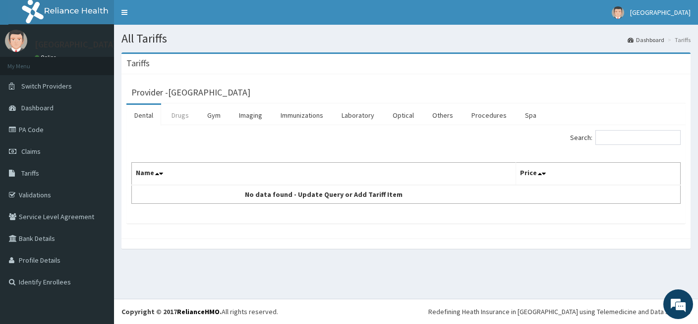
click at [189, 116] on link "Drugs" at bounding box center [179, 115] width 33 height 21
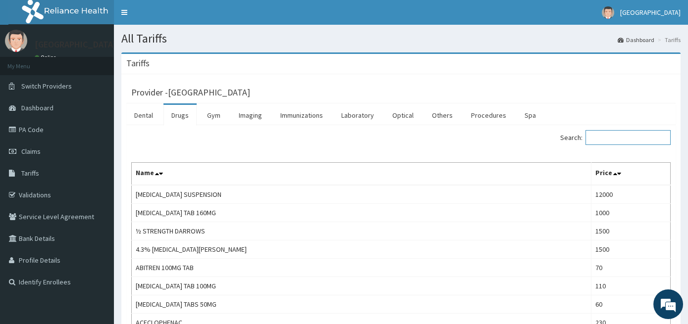
click at [615, 139] on input "Search:" at bounding box center [628, 137] width 85 height 15
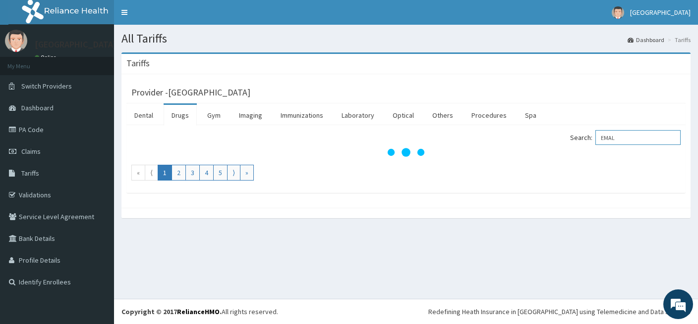
type input "EMAL"
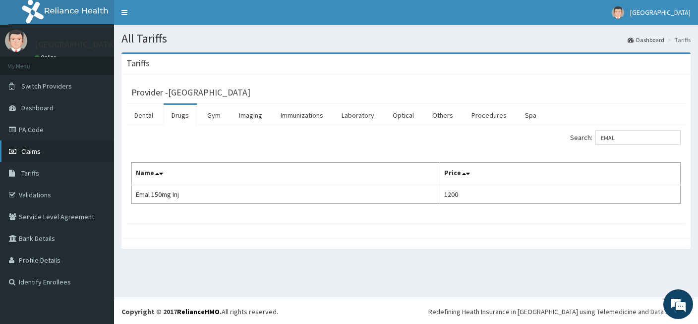
click at [37, 156] on span "Claims" at bounding box center [30, 151] width 19 height 9
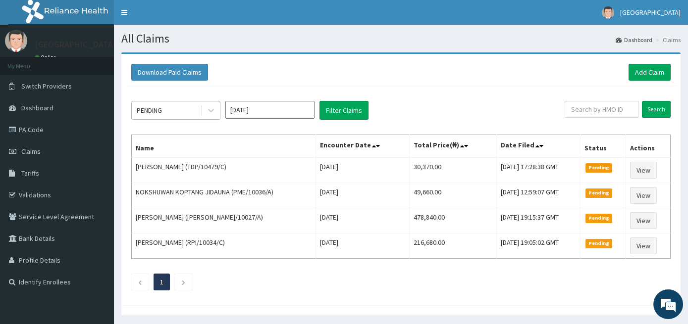
click at [174, 106] on div "PENDING" at bounding box center [166, 111] width 69 height 16
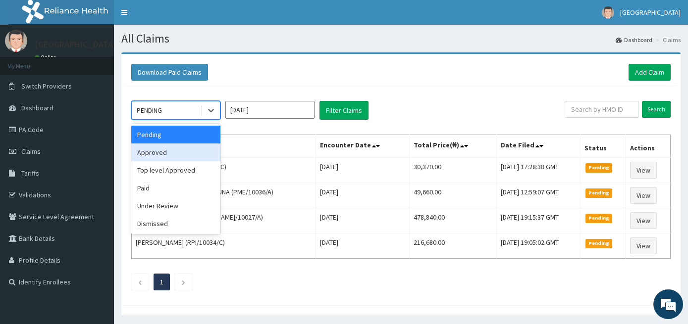
click at [179, 155] on div "Approved" at bounding box center [175, 153] width 89 height 18
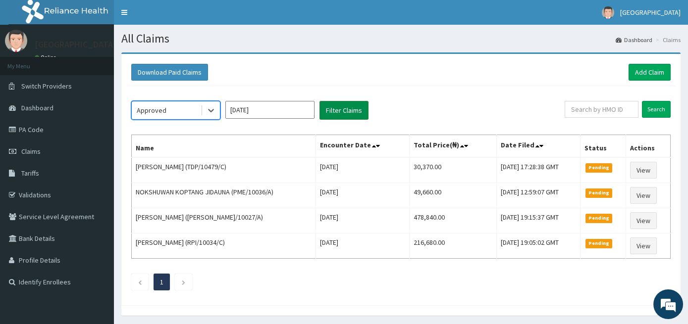
click at [356, 111] on button "Filter Claims" at bounding box center [344, 110] width 49 height 19
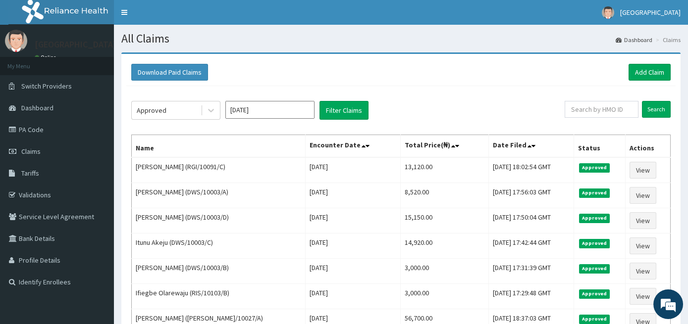
drag, startPoint x: 647, startPoint y: 122, endPoint x: 697, endPoint y: 177, distance: 74.7
click at [688, 94] on div "R EL Toggle navigation [GEOGRAPHIC_DATA] [GEOGRAPHIC_DATA] - [EMAIL_ADDRESS][DO…" at bounding box center [344, 230] width 688 height 460
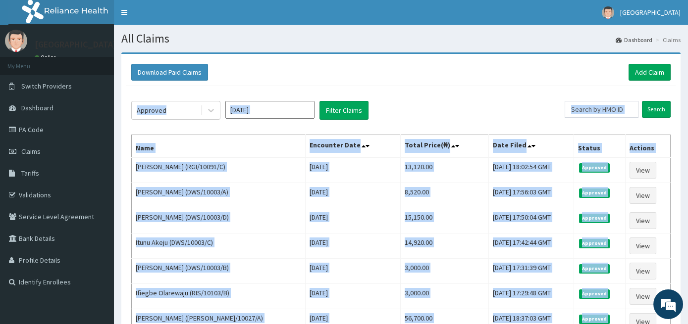
click at [125, 128] on div "Download Paid Claims Add Claim × Note you can only download claims within a max…" at bounding box center [400, 230] width 559 height 353
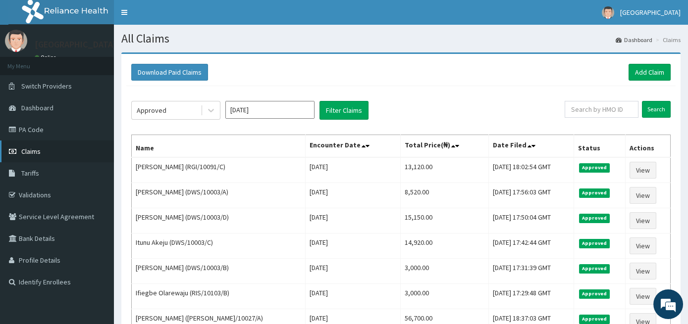
click at [53, 160] on link "Claims" at bounding box center [57, 152] width 114 height 22
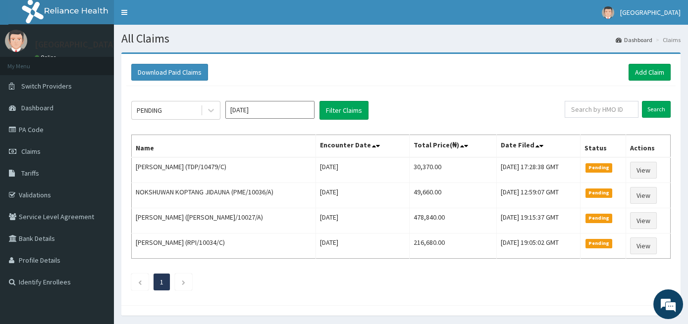
click at [656, 62] on div "Download Paid Claims Add Claim" at bounding box center [400, 72] width 549 height 27
click at [652, 77] on link "Add Claim" at bounding box center [650, 72] width 42 height 17
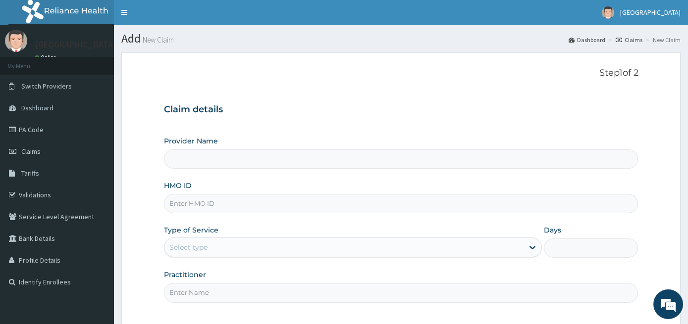
click at [215, 154] on input "Provider Name" at bounding box center [401, 159] width 475 height 19
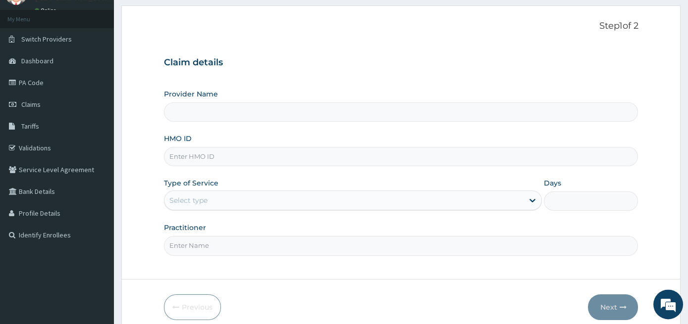
scroll to position [90, 0]
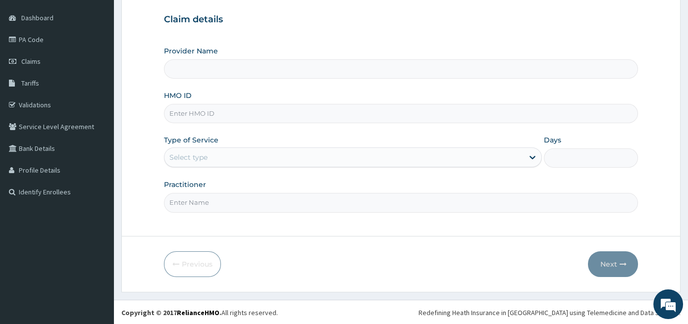
type input "[GEOGRAPHIC_DATA]"
click at [230, 114] on input "HMO ID" at bounding box center [401, 113] width 475 height 19
type input "DSS/10046/D"
click at [224, 162] on div "Select type" at bounding box center [343, 158] width 359 height 16
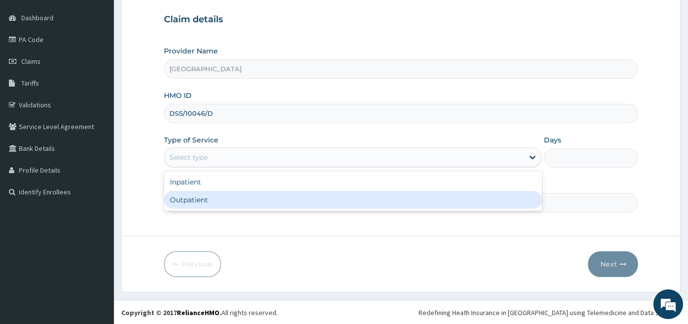
click at [224, 195] on div "Outpatient" at bounding box center [353, 200] width 378 height 18
type input "1"
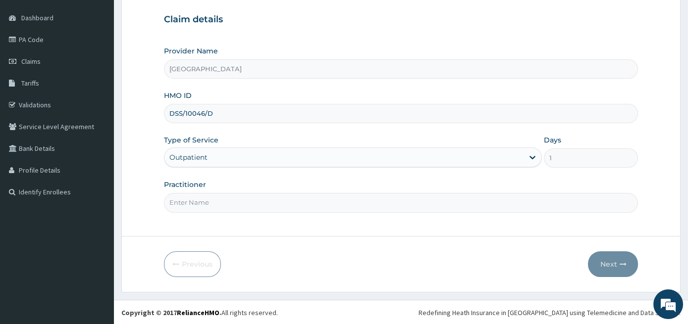
click at [224, 195] on input "Practitioner" at bounding box center [401, 202] width 475 height 19
type input "GENERAL PRACTITIONER"
click at [592, 261] on button "Next" at bounding box center [613, 265] width 50 height 26
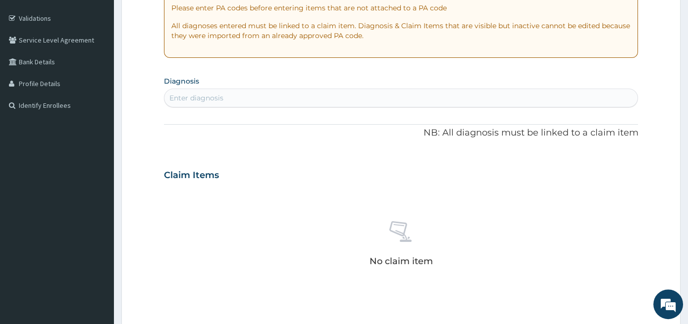
scroll to position [247, 0]
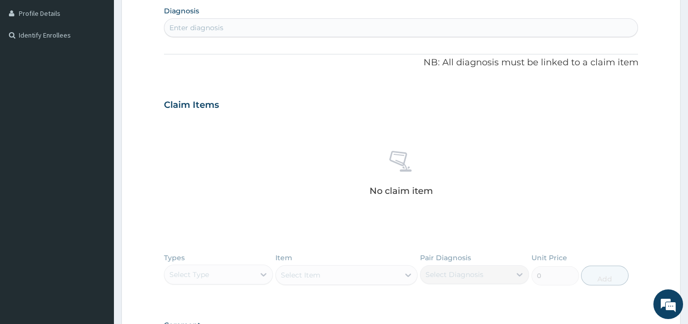
click at [328, 31] on div "Enter diagnosis" at bounding box center [401, 28] width 474 height 16
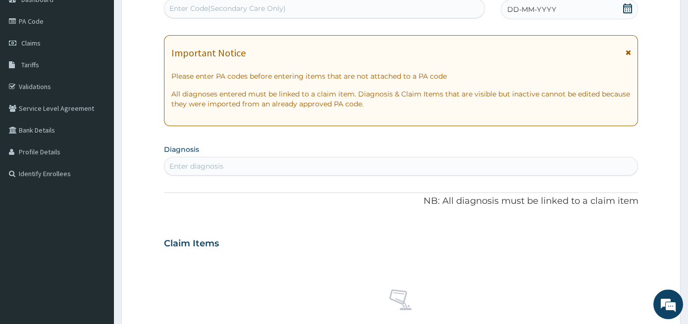
scroll to position [38, 0]
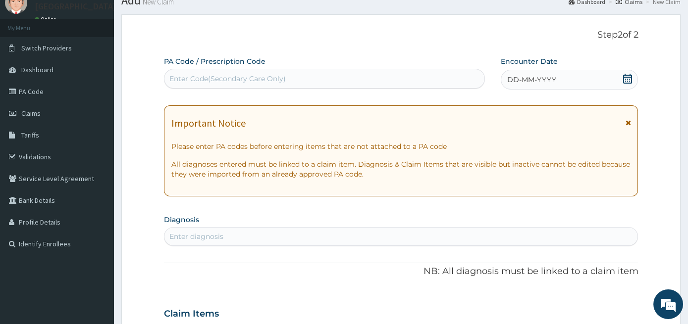
click at [309, 79] on div "Enter Code(Secondary Care Only)" at bounding box center [324, 79] width 320 height 16
type input "PA9600"
